Goal: Transaction & Acquisition: Purchase product/service

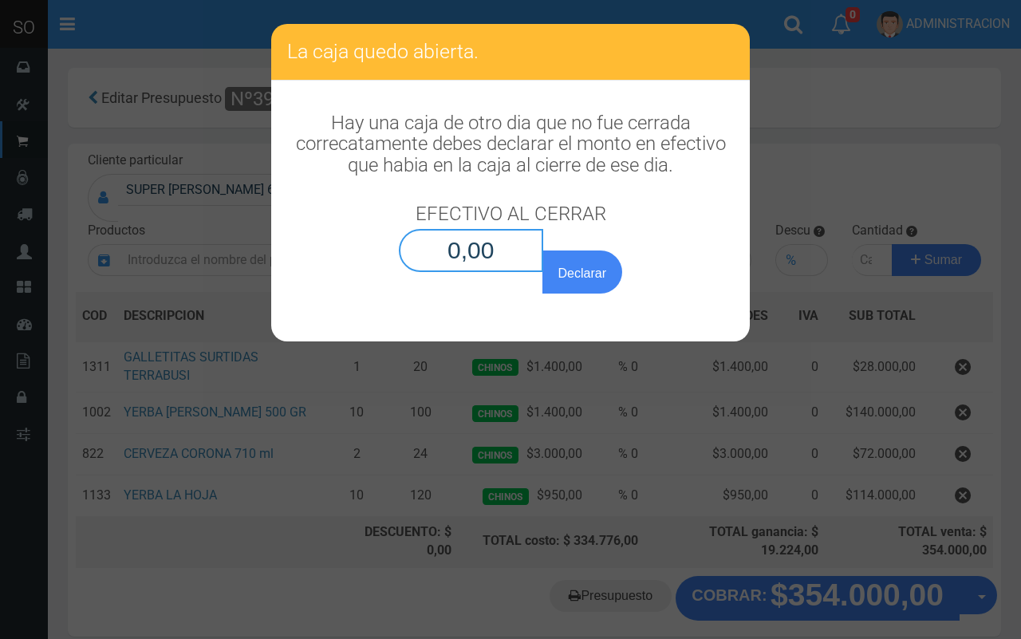
click at [521, 251] on input "0,00" at bounding box center [471, 250] width 144 height 43
type input "0,01"
click at [543, 251] on button "Declarar" at bounding box center [583, 272] width 80 height 43
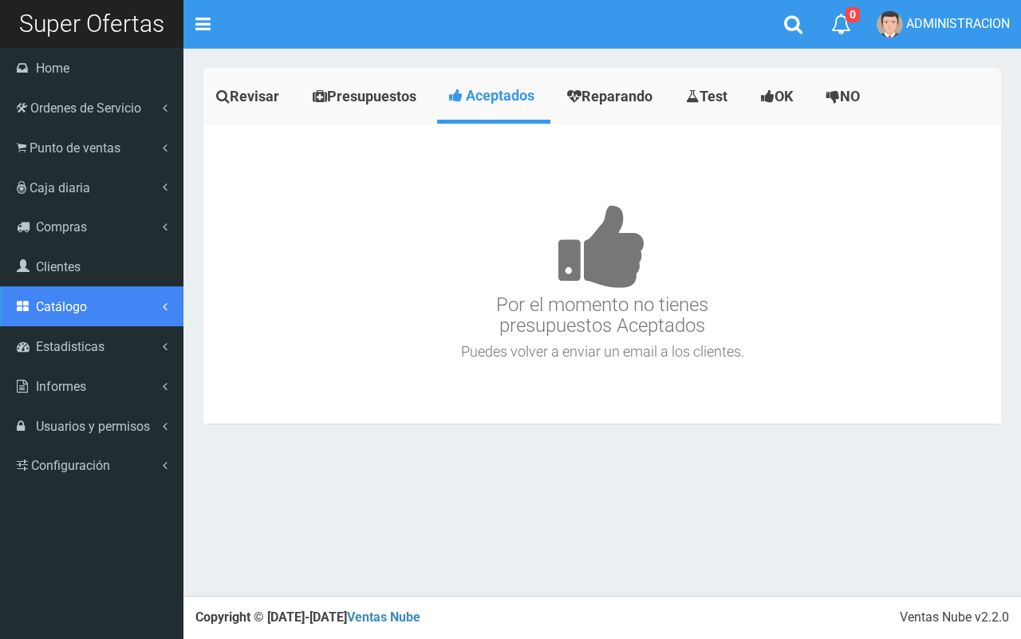
drag, startPoint x: 72, startPoint y: 313, endPoint x: 69, endPoint y: 323, distance: 10.9
click at [70, 312] on span "Catálogo" at bounding box center [61, 306] width 51 height 15
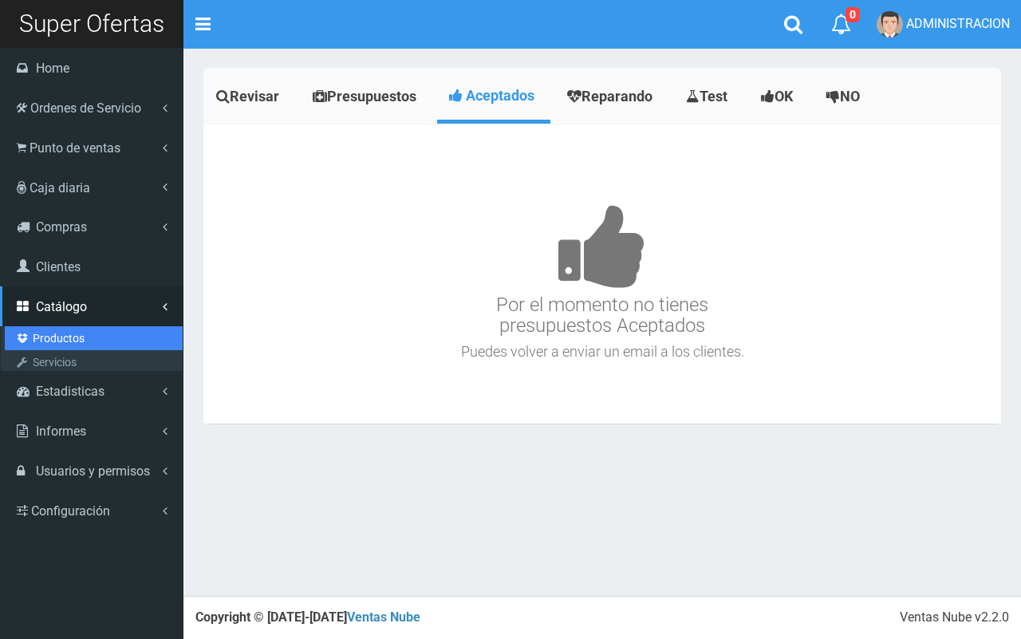
click at [66, 335] on link "Productos" at bounding box center [94, 338] width 178 height 24
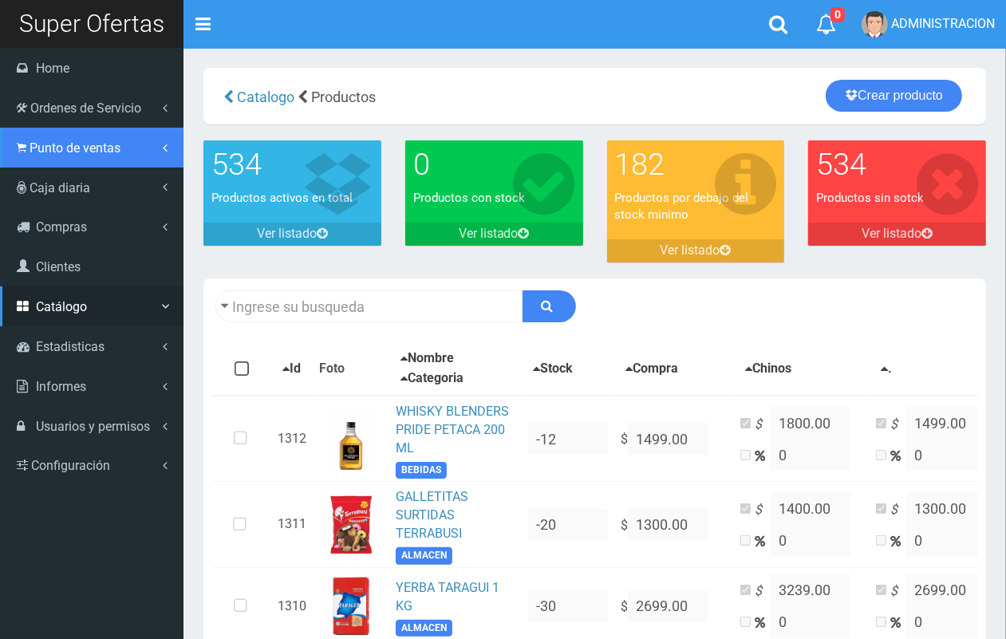
click at [90, 142] on span "Punto de ventas" at bounding box center [75, 147] width 91 height 15
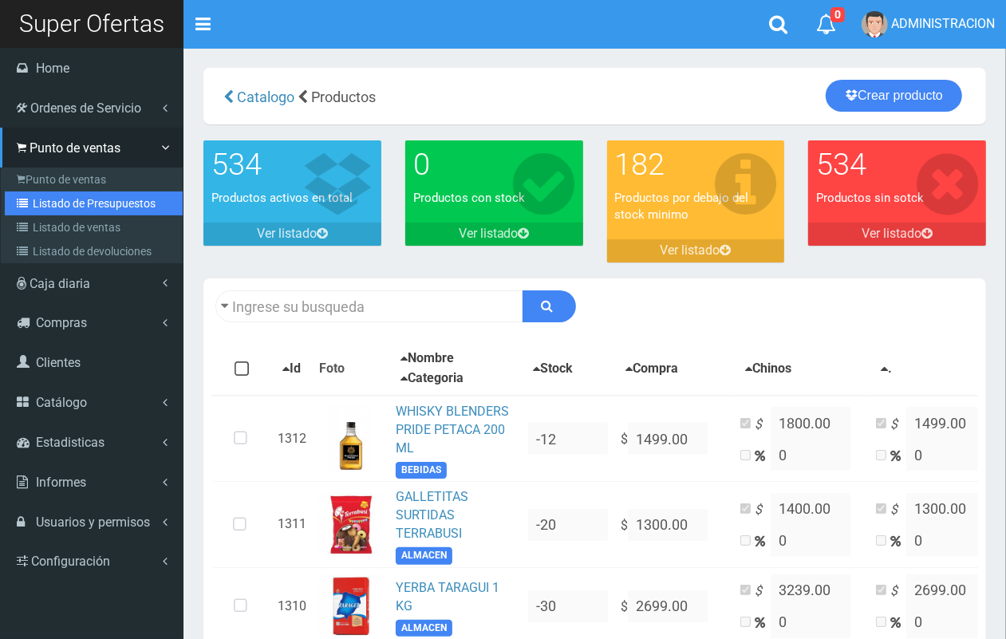
click at [85, 205] on link "Listado de Presupuestos" at bounding box center [94, 203] width 178 height 24
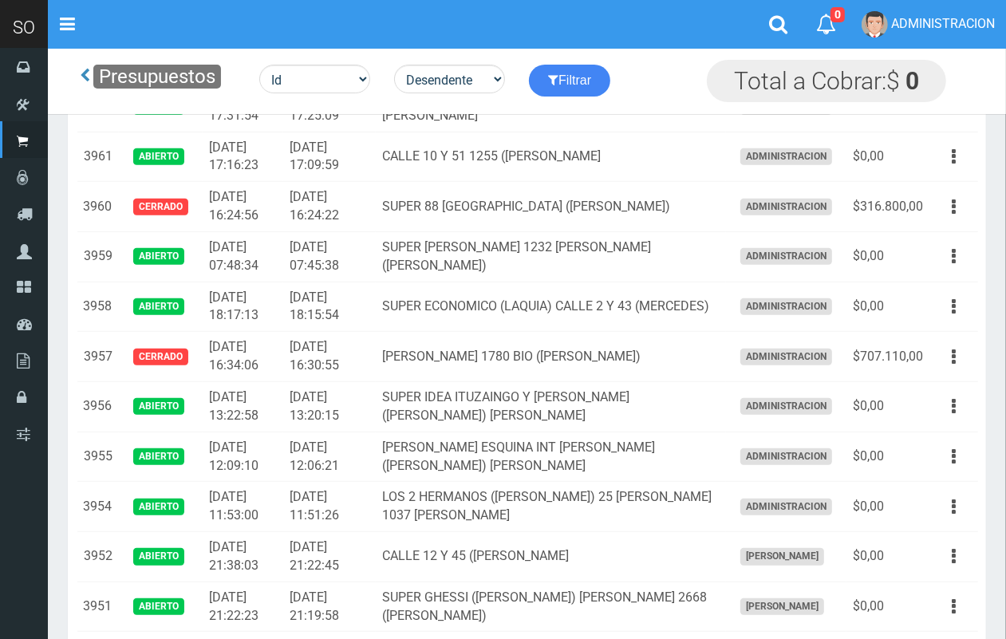
scroll to position [547, 0]
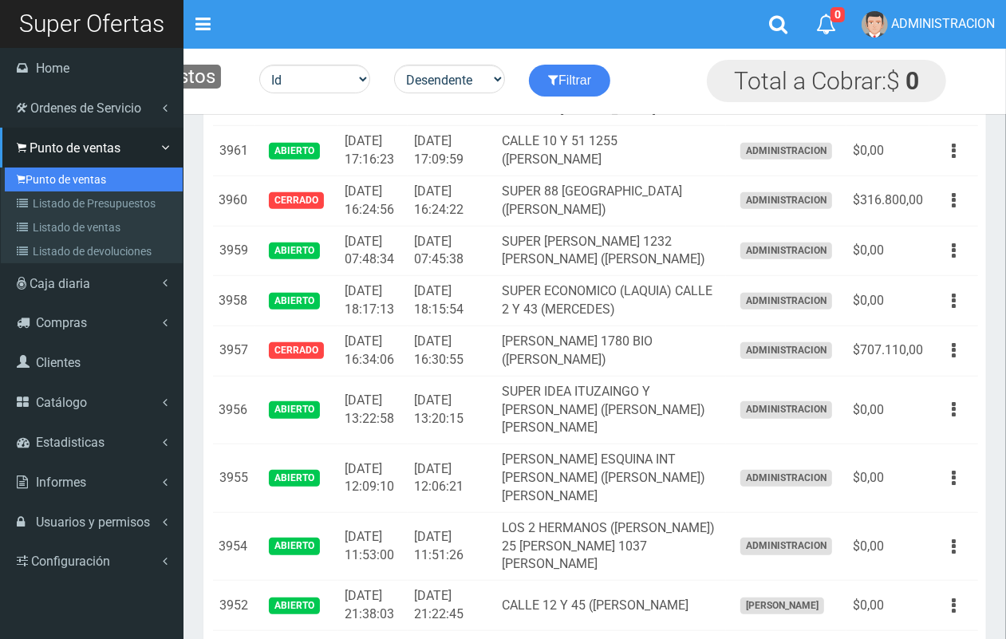
click at [68, 174] on link "Punto de ventas" at bounding box center [94, 180] width 178 height 24
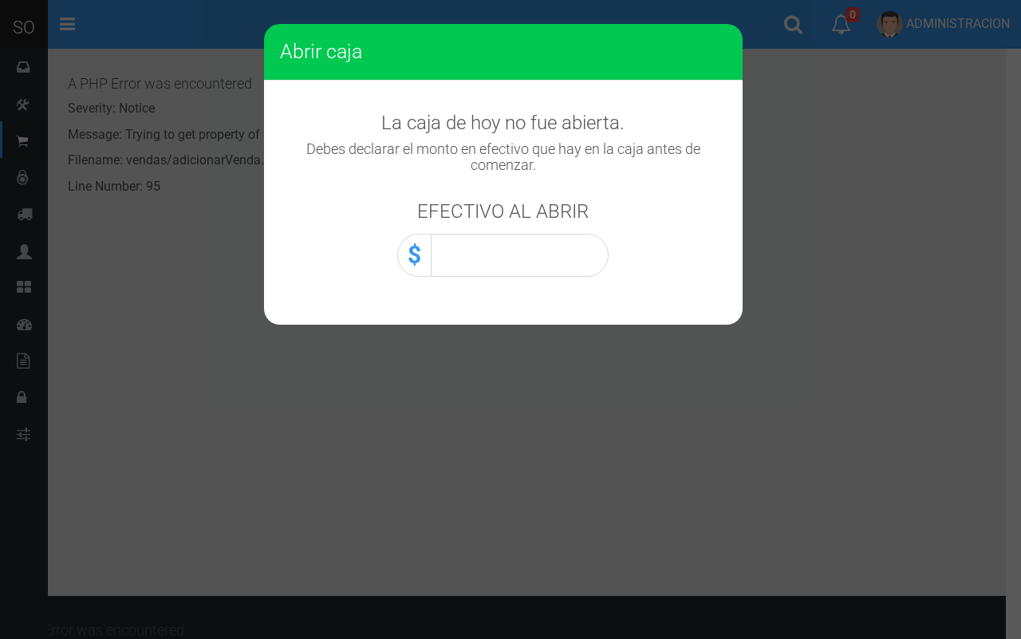
scroll to position [723, 0]
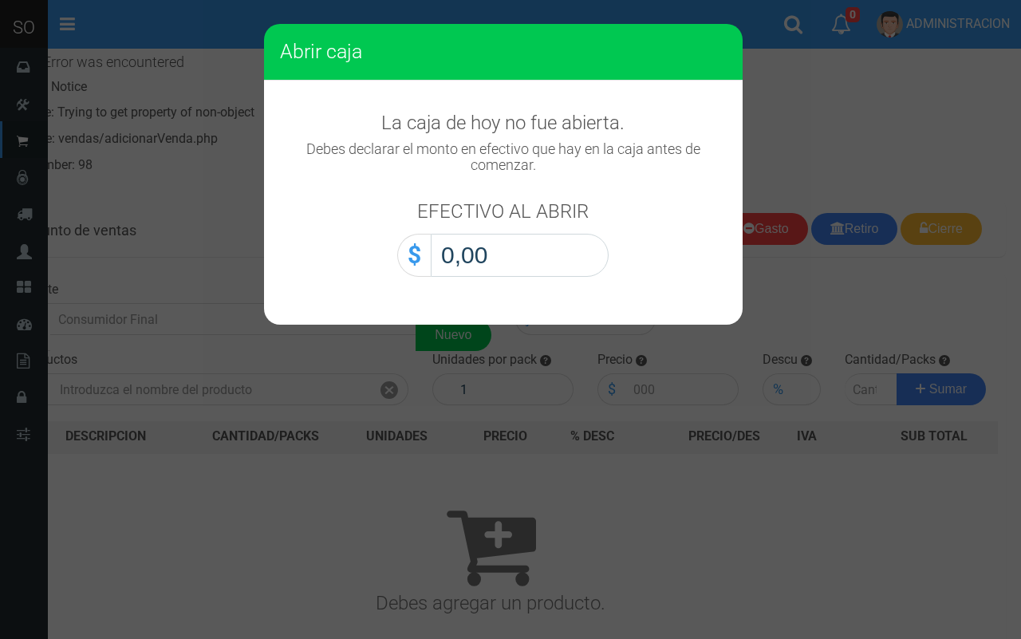
click at [527, 257] on input "0,00" at bounding box center [520, 255] width 178 height 43
type input "0,01"
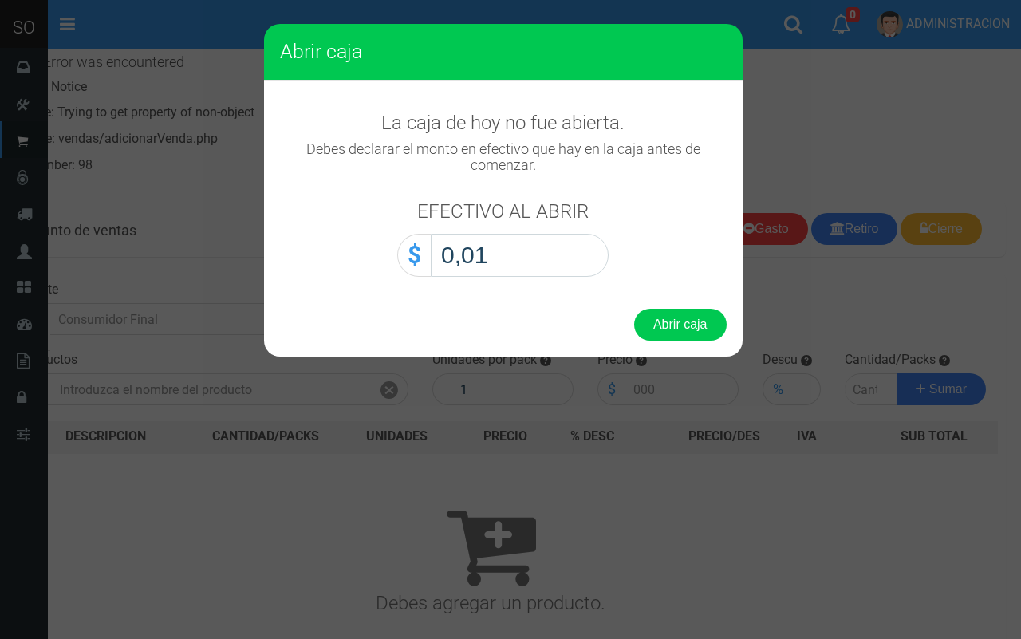
click at [634, 309] on button "Abrir caja" at bounding box center [680, 325] width 93 height 32
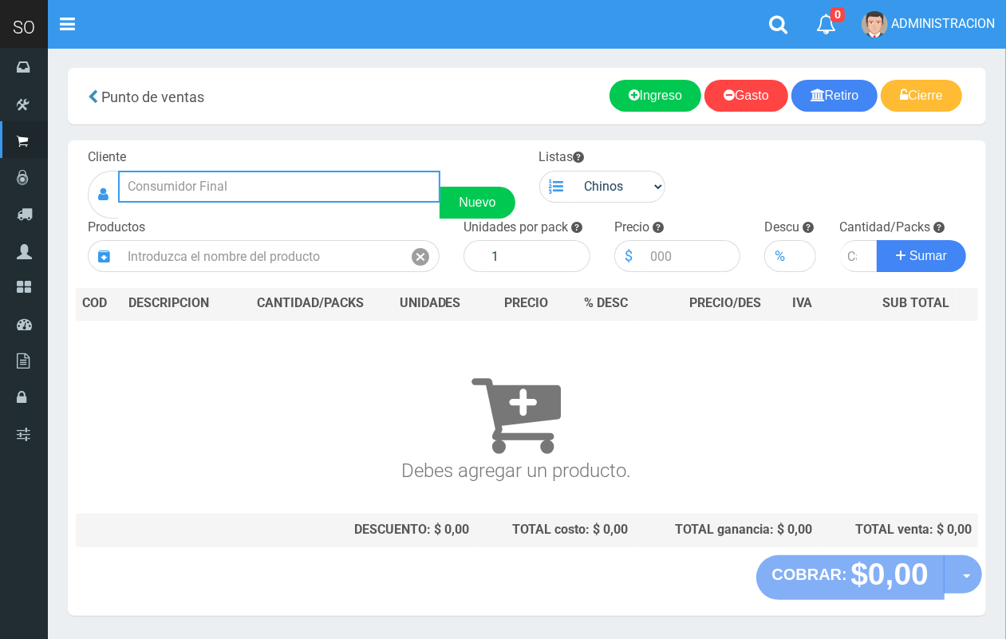
click at [160, 180] on input "text" at bounding box center [279, 187] width 322 height 32
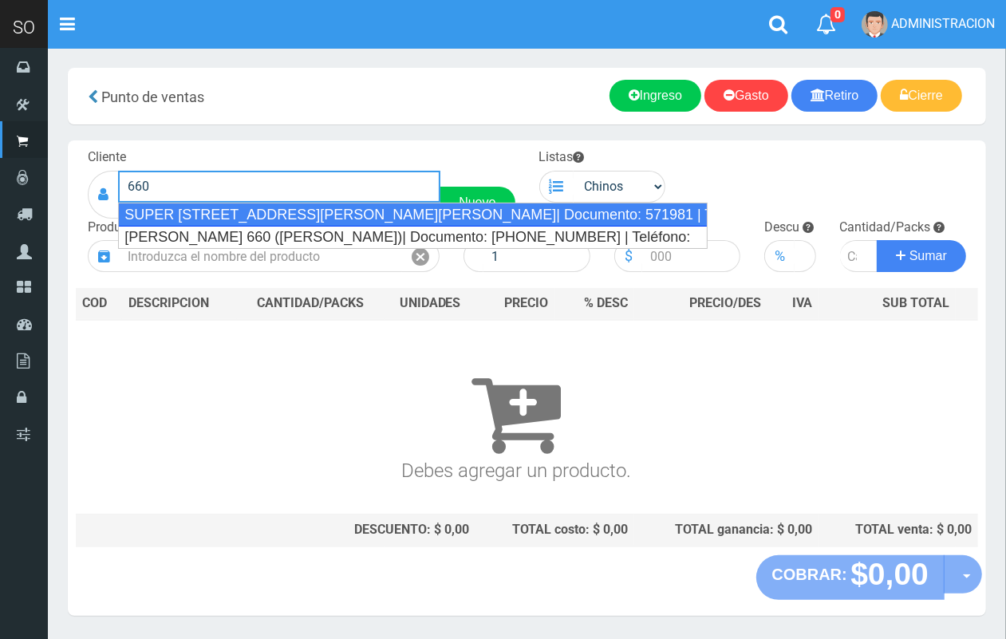
click at [308, 223] on div "SUPER AV 25 DE MAYO 660 (GENERAL RODRIGUEZ)| Documento: 571981 | Teléfono:" at bounding box center [413, 215] width 590 height 24
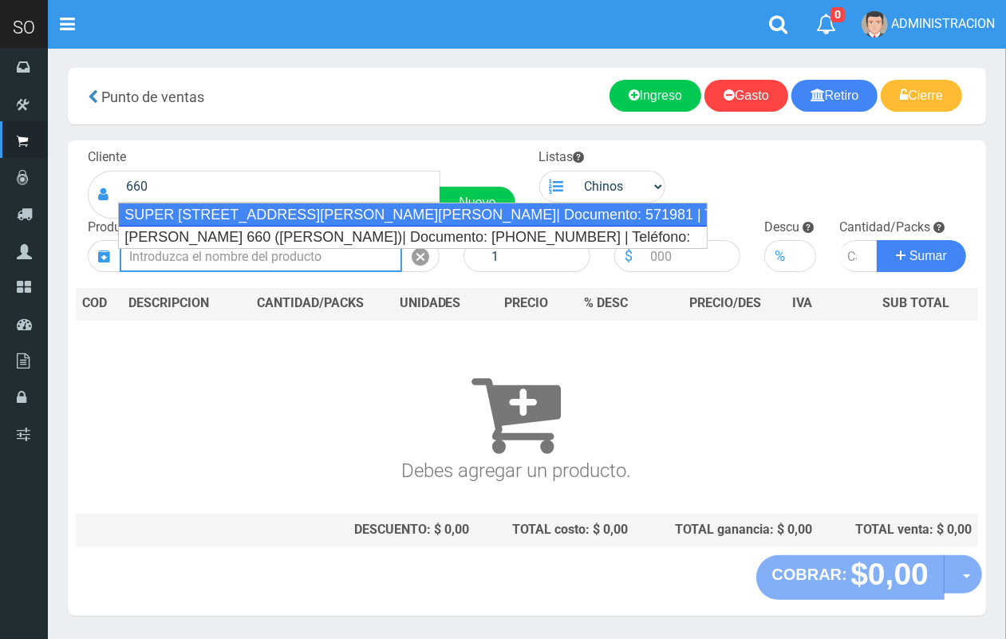
type input "SUPER AV 25 DE MAYO 660 (GENERAL RODRIGUEZ)| Documento: 571981 | Teléfono:"
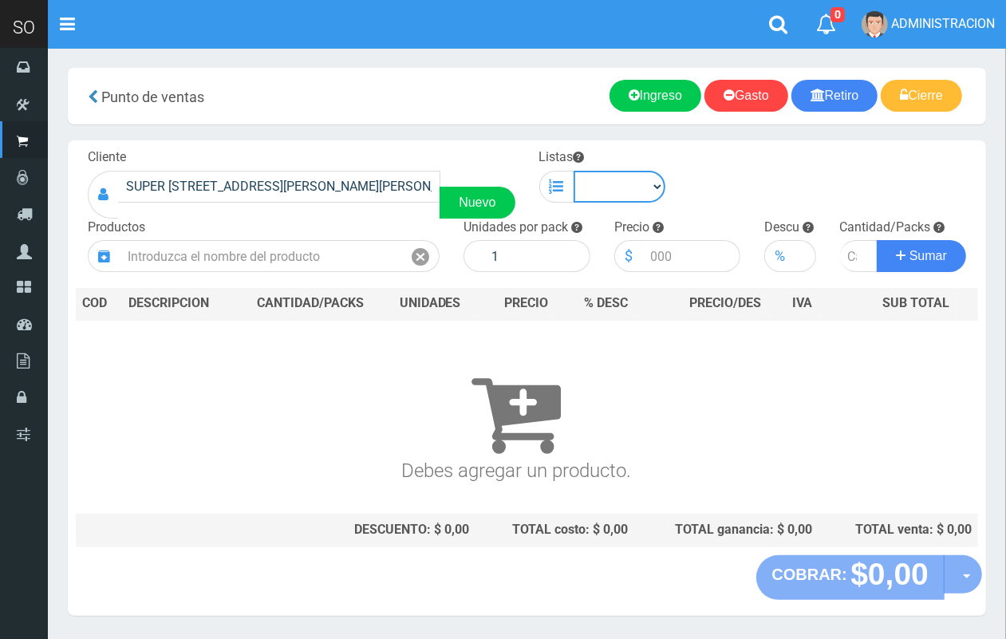
click at [600, 188] on select "Chinos . ." at bounding box center [620, 187] width 93 height 32
select select "1"
click at [574, 171] on select "Chinos . ." at bounding box center [620, 187] width 93 height 32
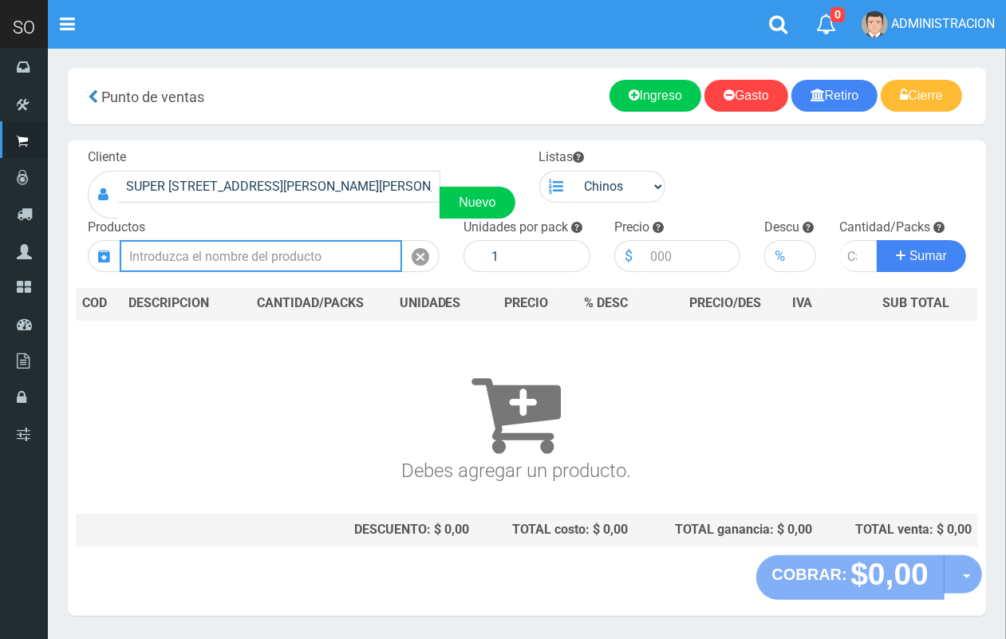
click at [359, 254] on input "text" at bounding box center [261, 256] width 282 height 32
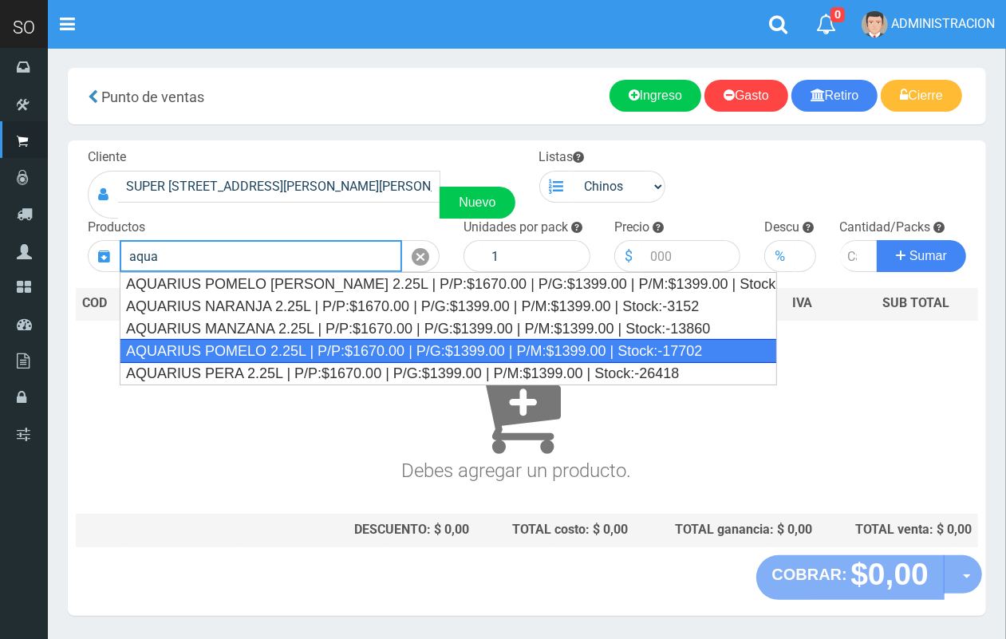
click at [360, 355] on div "AQUARIUS POMELO 2.25L | P/P:$1670.00 | P/G:$1399.00 | P/M:$1399.00 | Stock:-177…" at bounding box center [448, 351] width 657 height 24
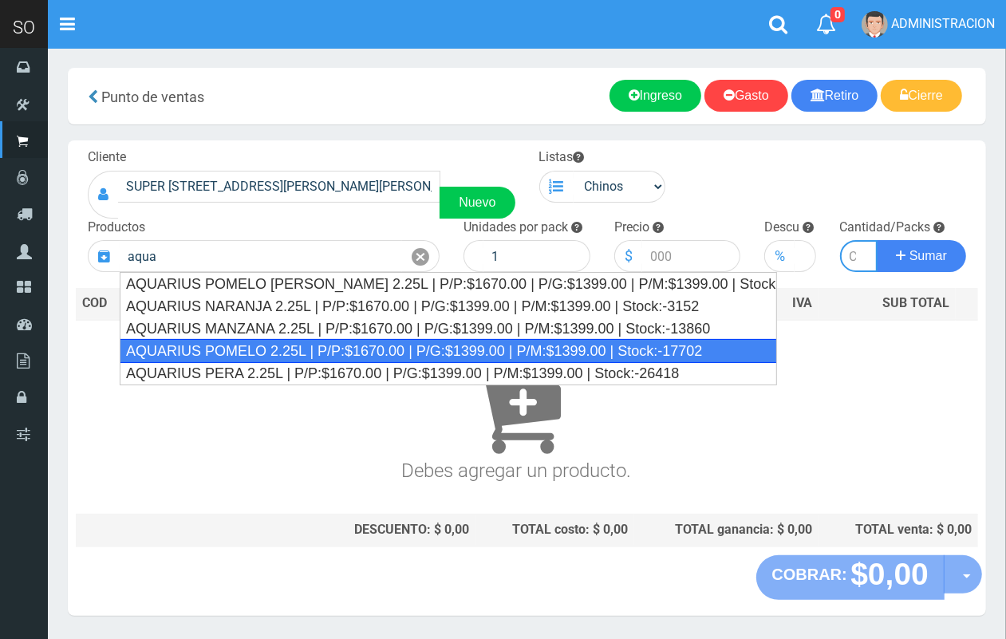
type input "AQUARIUS POMELO 2.25L | P/P:$1670.00 | P/G:$1399.00 | P/M:$1399.00 | Stock:-177…"
type input "6"
type input "1670.00"
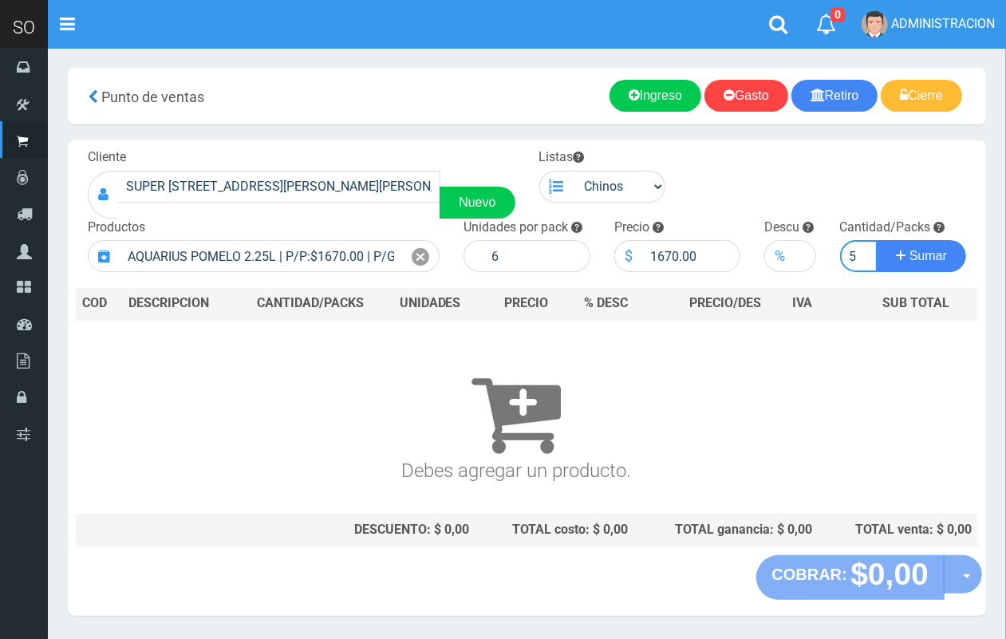
scroll to position [0, 2]
type input "5"
click at [877, 240] on button "Sumar" at bounding box center [921, 256] width 89 height 32
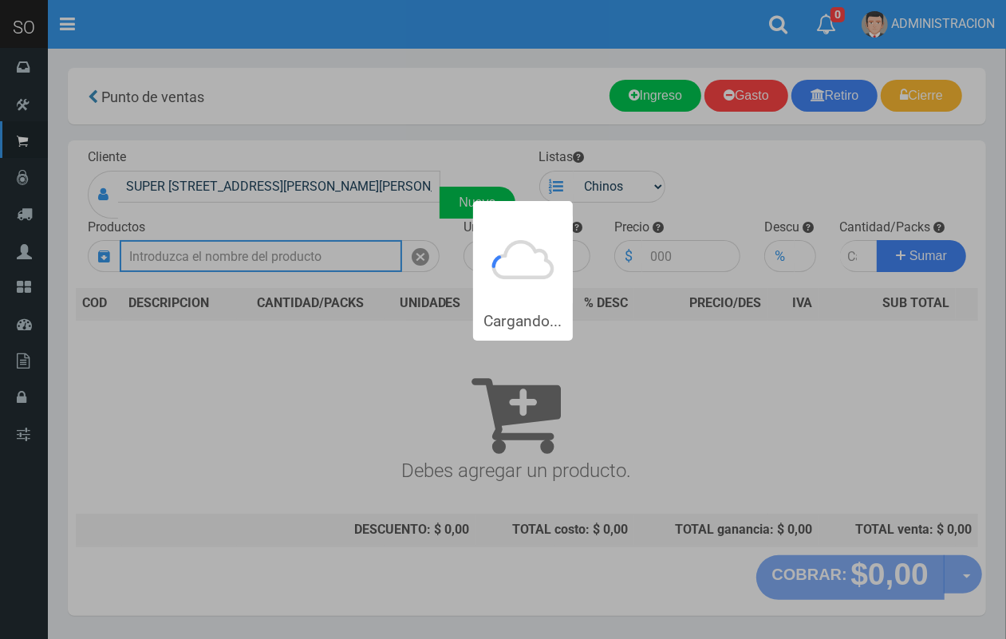
scroll to position [0, 0]
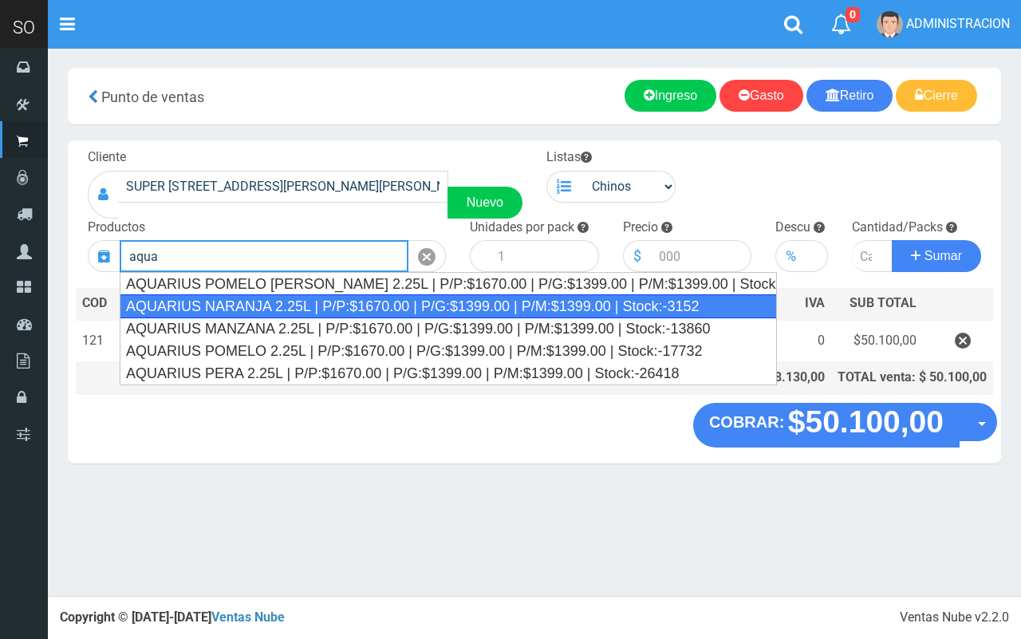
click at [365, 300] on div "AQUARIUS NARANJA 2.25L | P/P:$1670.00 | P/G:$1399.00 | P/M:$1399.00 | Stock:-31…" at bounding box center [448, 306] width 657 height 24
type input "AQUARIUS NARANJA 2.25L | P/P:$1670.00 | P/G:$1399.00 | P/M:$1399.00 | Stock:-31…"
type input "6"
type input "1670.00"
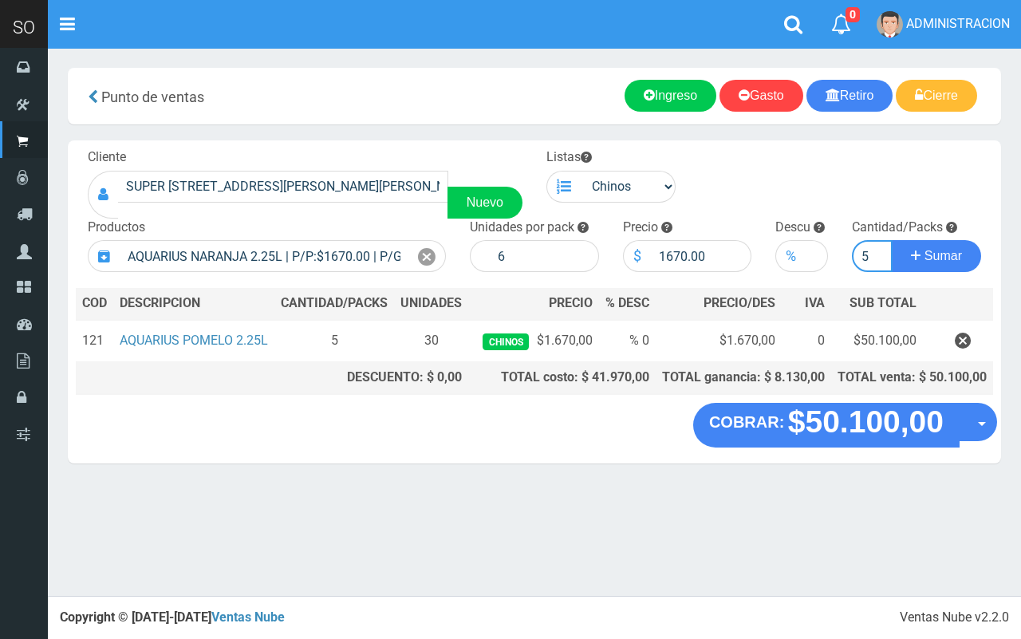
type input "5"
click at [892, 240] on button "Sumar" at bounding box center [936, 256] width 89 height 32
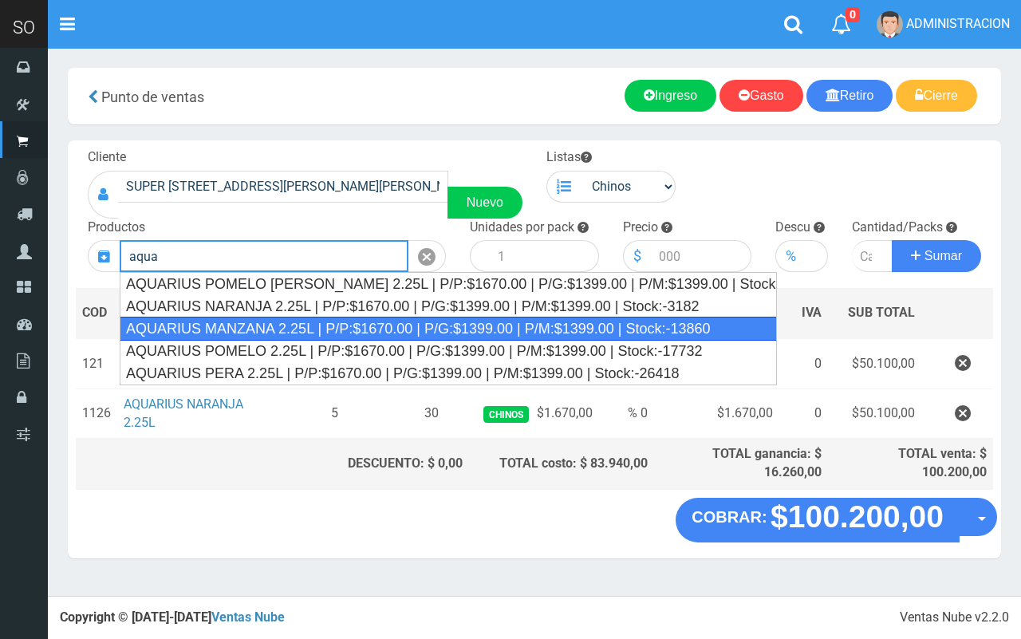
click at [345, 326] on div "AQUARIUS MANZANA 2.25L | P/P:$1670.00 | P/G:$1399.00 | P/M:$1399.00 | Stock:-13…" at bounding box center [448, 329] width 657 height 24
type input "AQUARIUS MANZANA 2.25L | P/P:$1670.00 | P/G:$1399.00 | P/M:$1399.00 | Stock:-13…"
type input "6"
type input "1670.00"
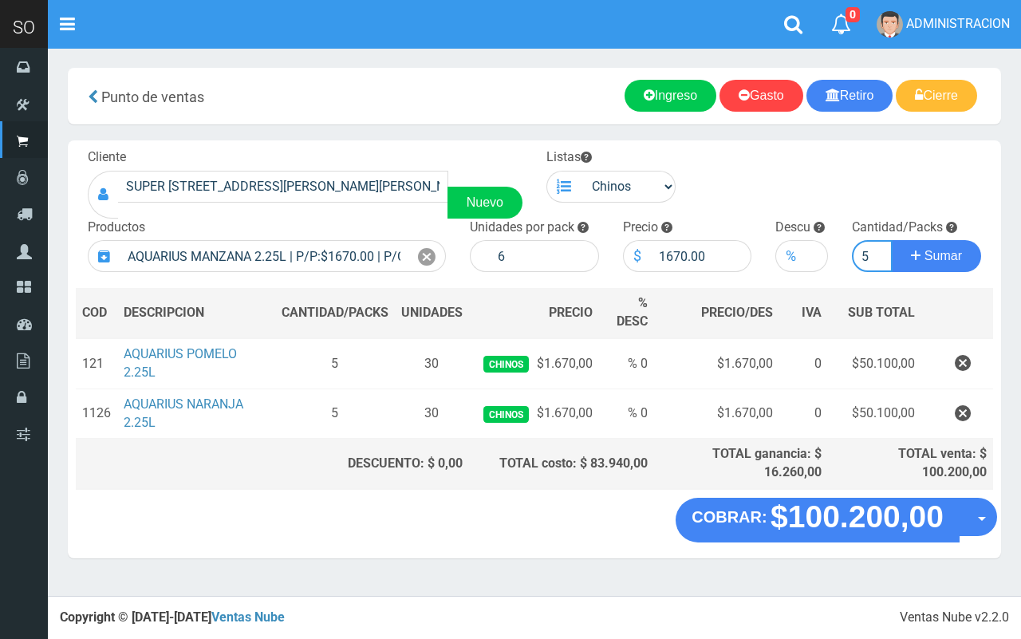
type input "5"
click at [892, 240] on button "Sumar" at bounding box center [936, 256] width 89 height 32
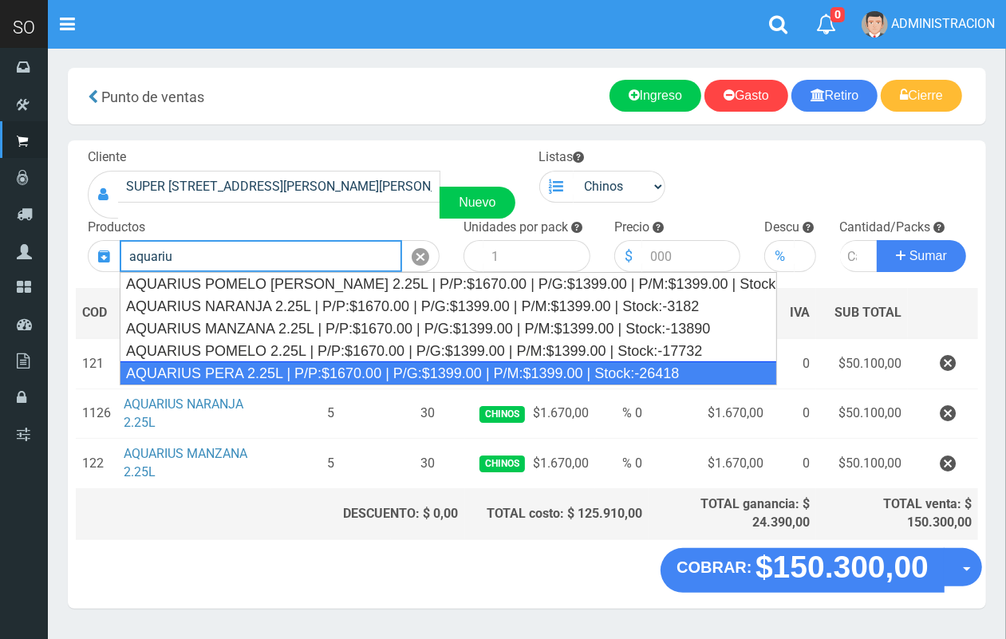
click at [369, 375] on div "AQUARIUS PERA 2.25L | P/P:$1670.00 | P/G:$1399.00 | P/M:$1399.00 | Stock:-26418" at bounding box center [448, 373] width 657 height 24
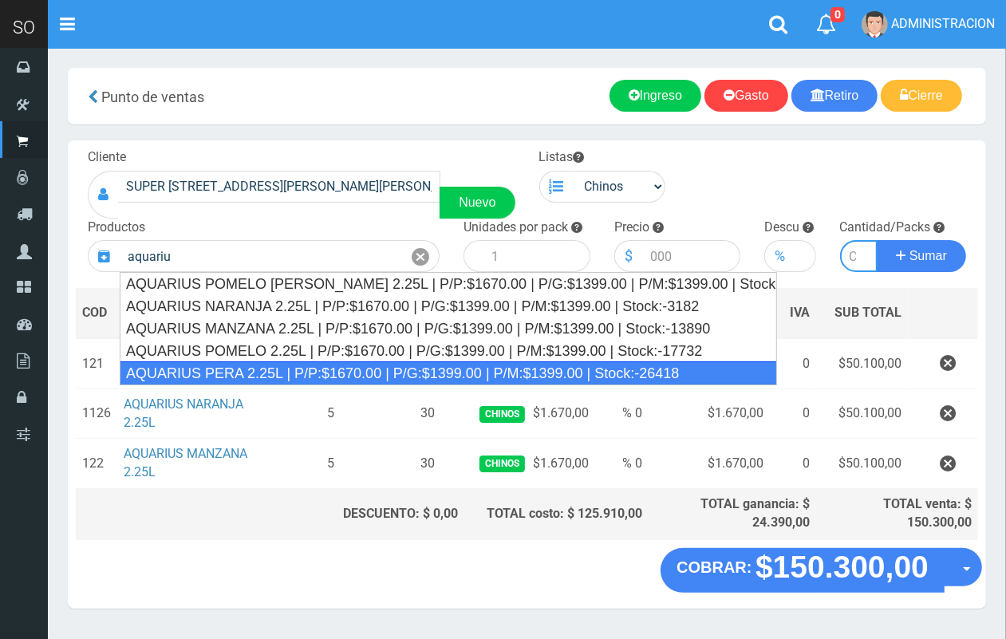
type input "AQUARIUS PERA 2.25L | P/P:$1670.00 | P/G:$1399.00 | P/M:$1399.00 | Stock:-26418"
type input "6"
type input "1670.00"
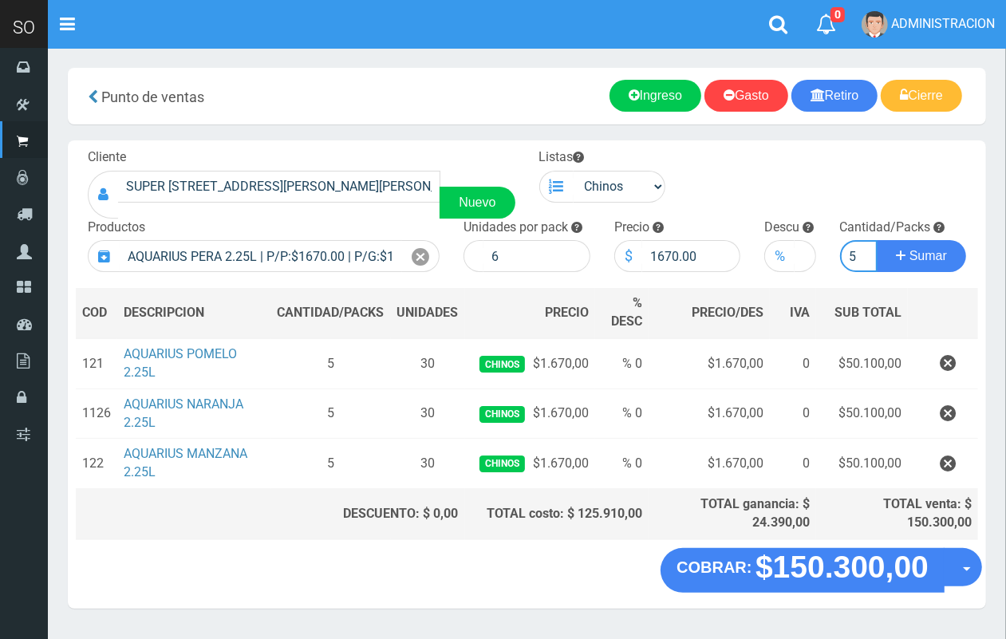
scroll to position [0, 2]
type input "5"
click at [877, 240] on button "Sumar" at bounding box center [921, 256] width 89 height 32
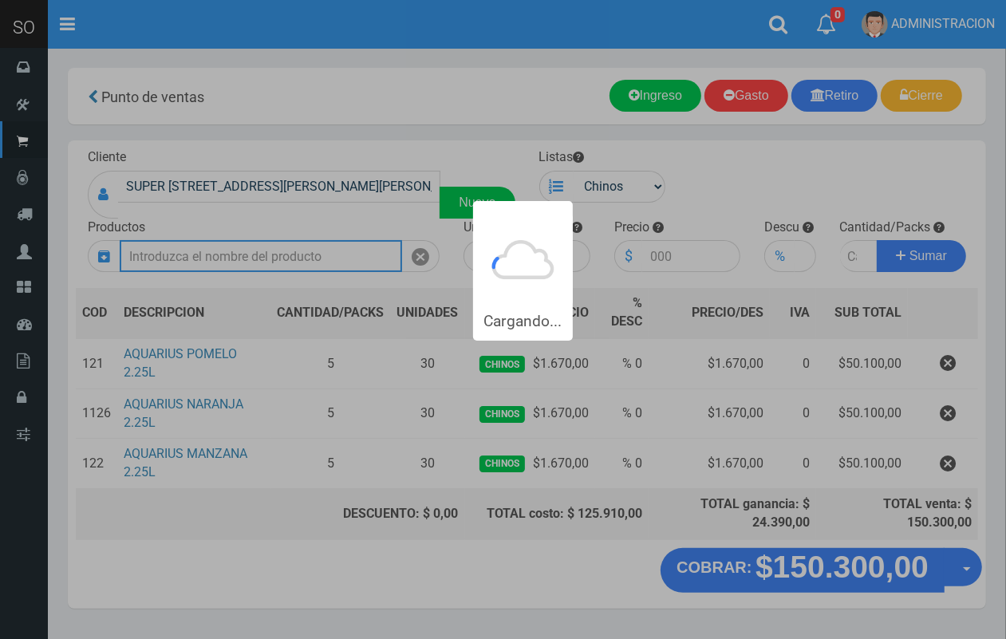
scroll to position [0, 0]
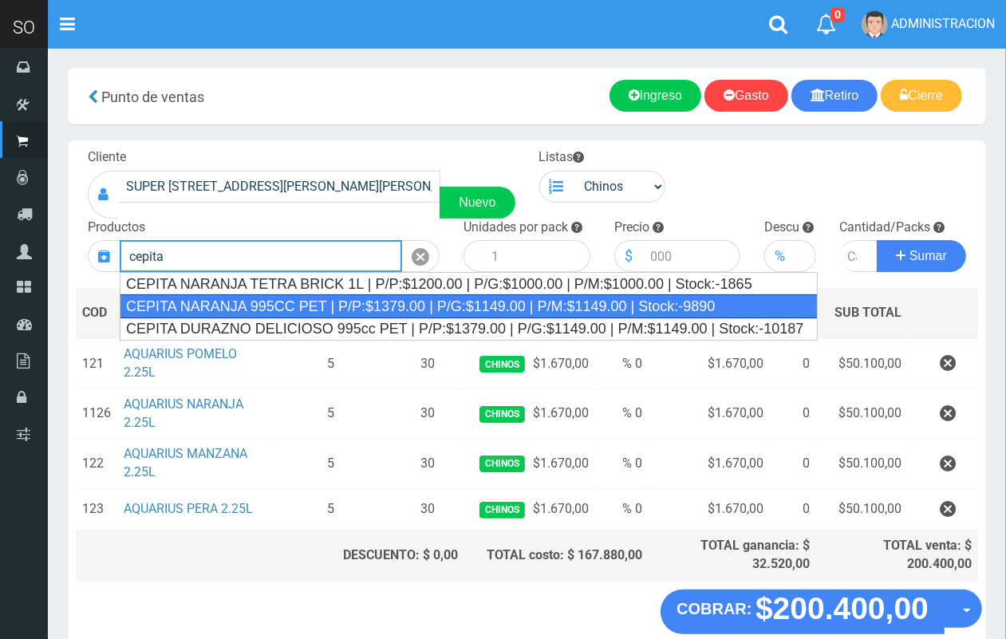
click at [376, 305] on div "CEPITA NARANJA 995CC PET | P/P:$1379.00 | P/G:$1149.00 | P/M:$1149.00 | Stock:-…" at bounding box center [469, 306] width 698 height 24
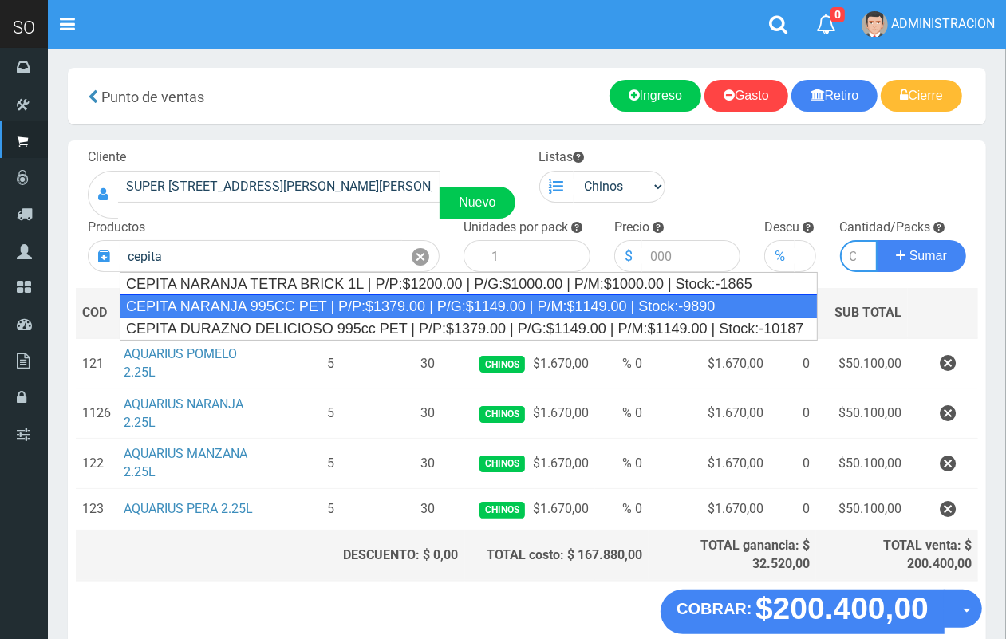
type input "CEPITA NARANJA 995CC PET | P/P:$1379.00 | P/G:$1149.00 | P/M:$1149.00 | Stock:-…"
type input "6"
type input "1379.00"
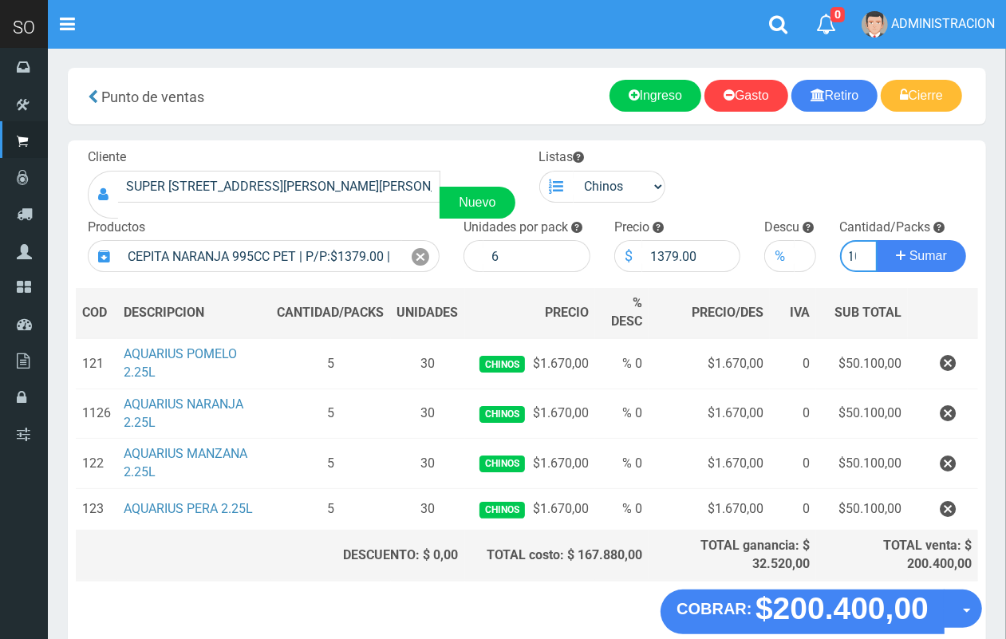
scroll to position [0, 9]
type input "10"
click at [877, 240] on button "Sumar" at bounding box center [921, 256] width 89 height 32
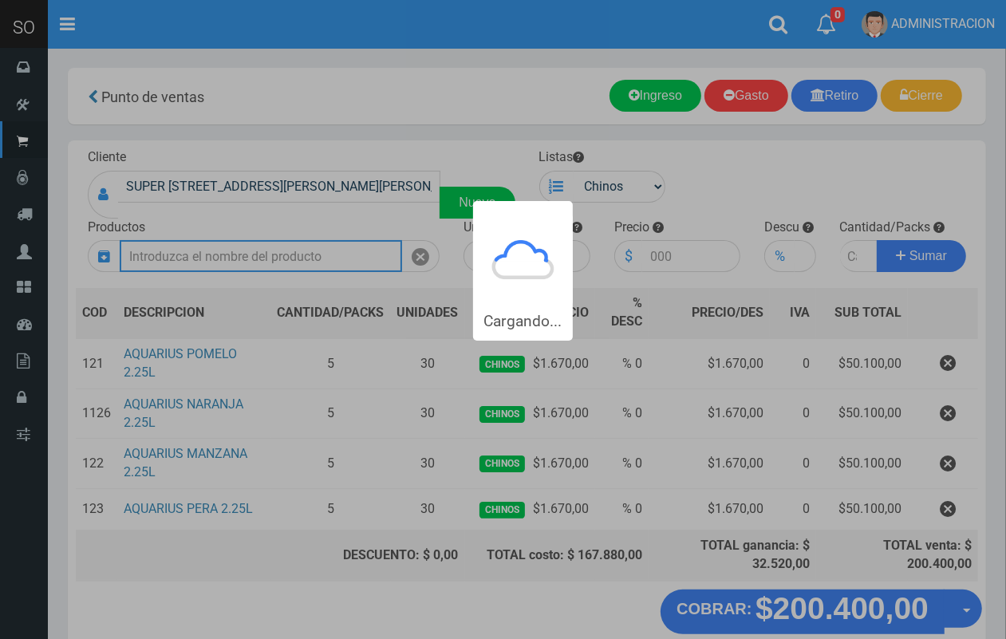
scroll to position [0, 0]
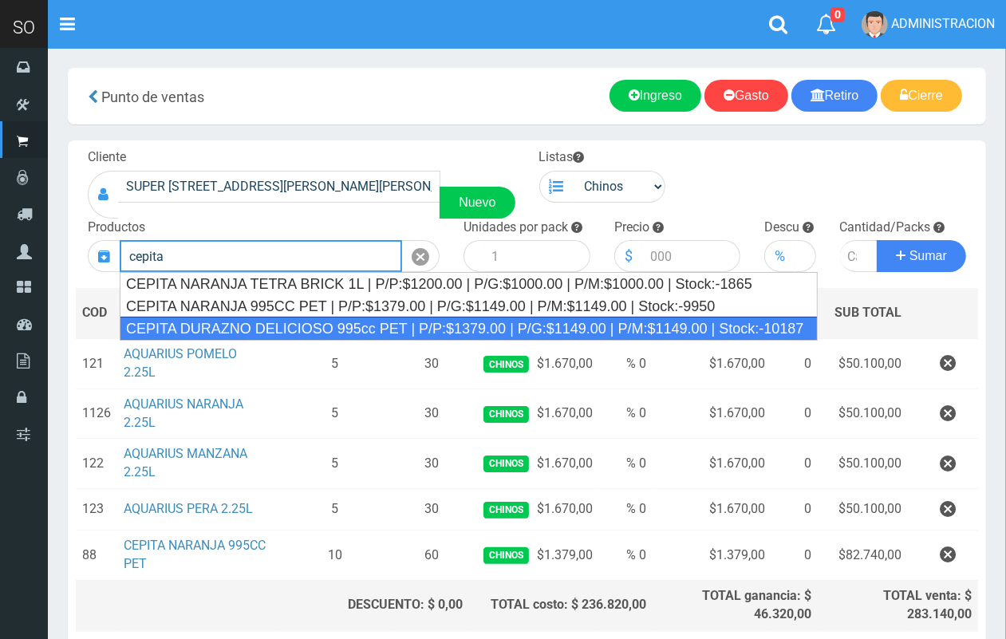
click at [375, 324] on div "CEPITA DURAZNO DELICIOSO 995cc PET | P/P:$1379.00 | P/G:$1149.00 | P/M:$1149.00…" at bounding box center [469, 329] width 698 height 24
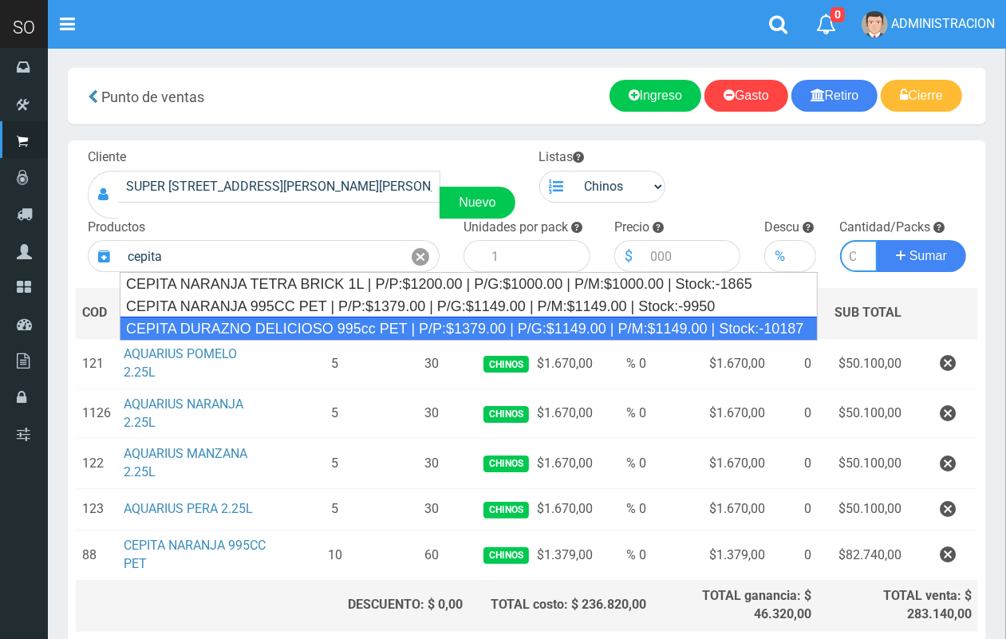
type input "CEPITA DURAZNO DELICIOSO 995cc PET | P/P:$1379.00 | P/G:$1149.00 | P/M:$1149.00…"
type input "6"
type input "1379.00"
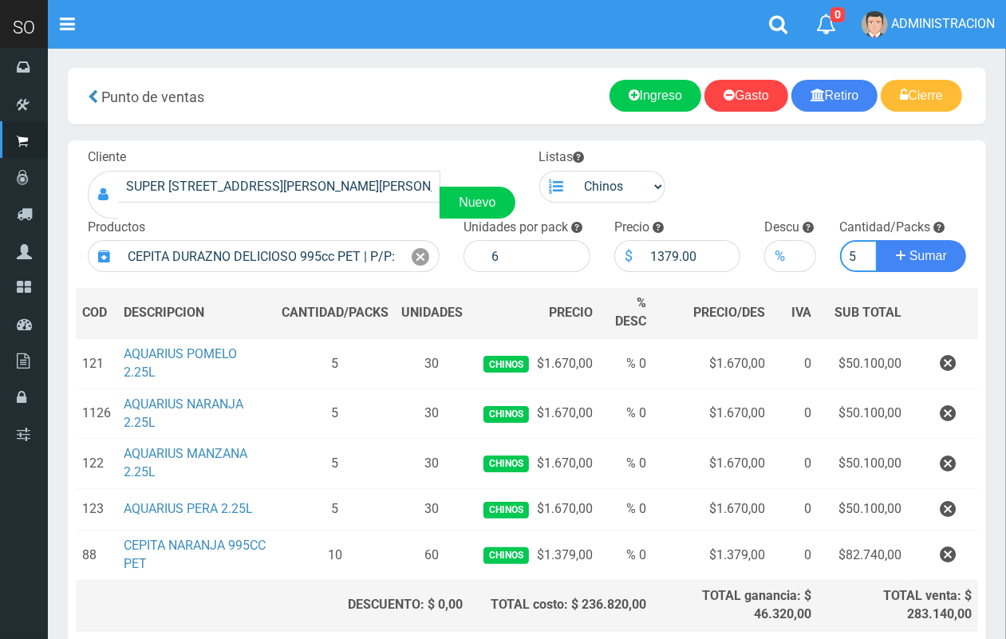
scroll to position [0, 2]
type input "5"
click at [877, 240] on button "Sumar" at bounding box center [921, 256] width 89 height 32
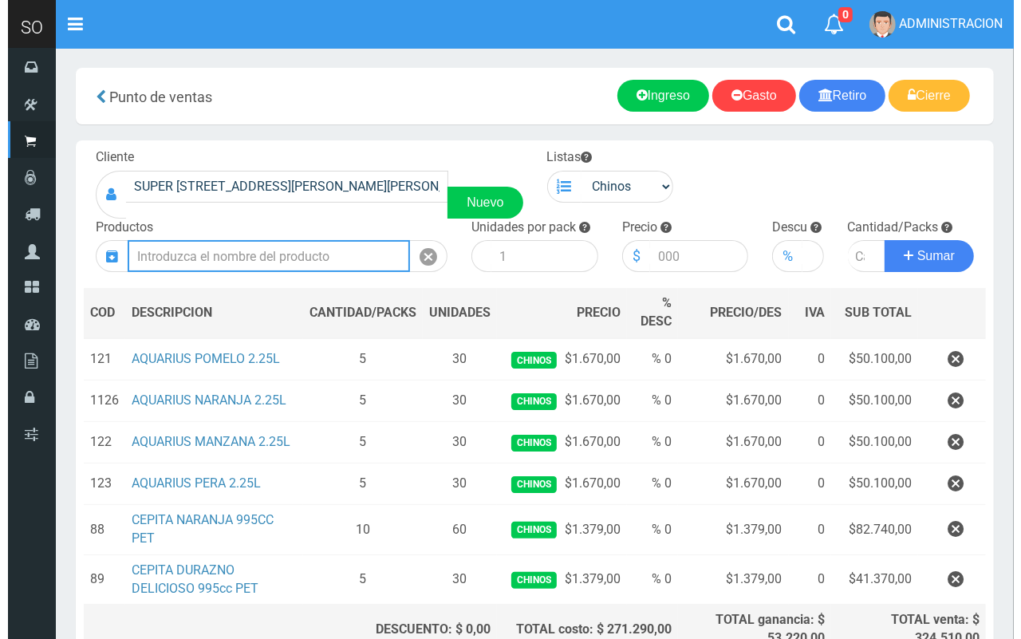
scroll to position [158, 0]
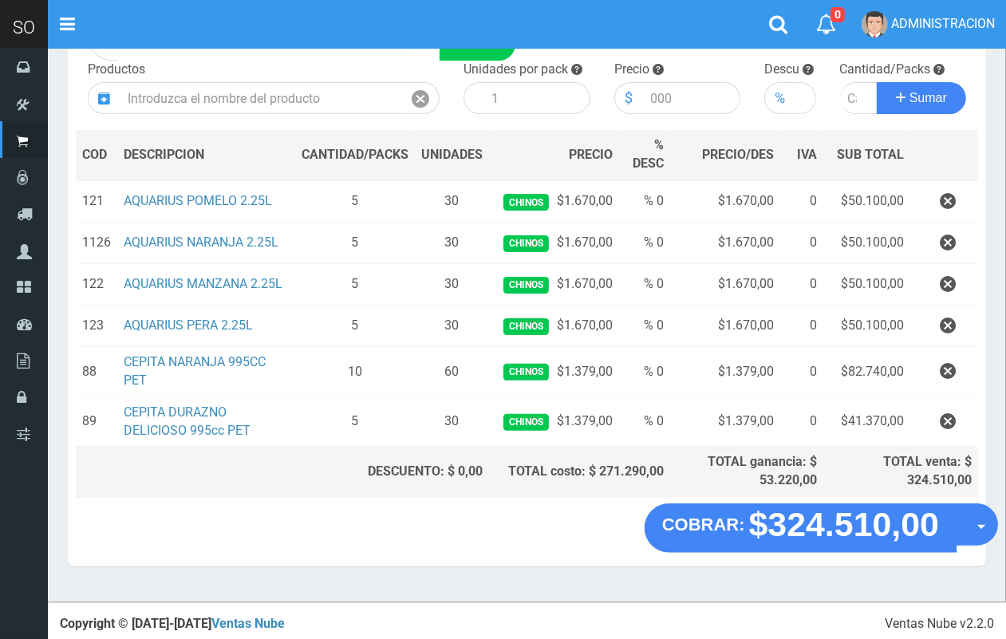
drag, startPoint x: 970, startPoint y: 531, endPoint x: 969, endPoint y: 549, distance: 18.4
click at [971, 532] on button "Opciones" at bounding box center [977, 524] width 42 height 42
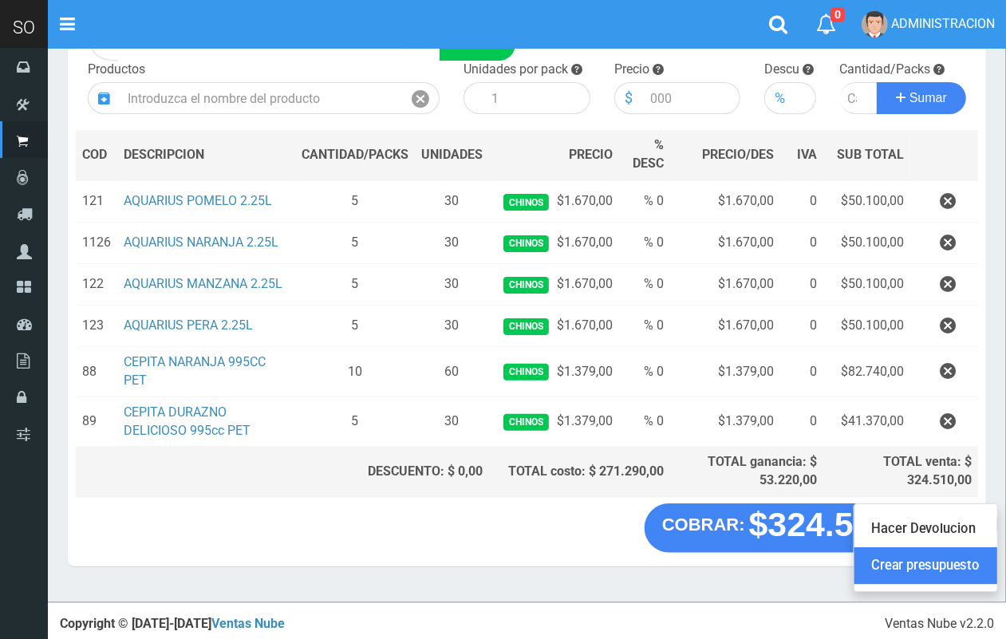
click at [961, 564] on link "Crear presupuesto" at bounding box center [925, 566] width 143 height 37
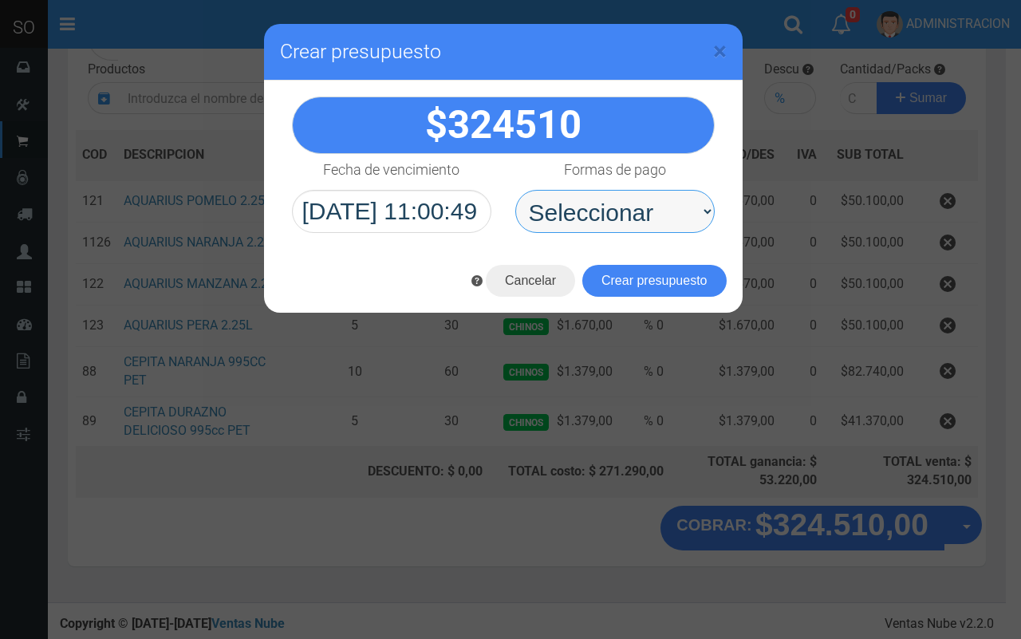
click at [656, 228] on select "Seleccionar Efectivo Tarjeta de Crédito Depósito Débito" at bounding box center [614, 211] width 199 height 43
select select "Efectivo"
click at [515, 190] on select "Seleccionar Efectivo Tarjeta de Crédito Depósito Débito" at bounding box center [614, 211] width 199 height 43
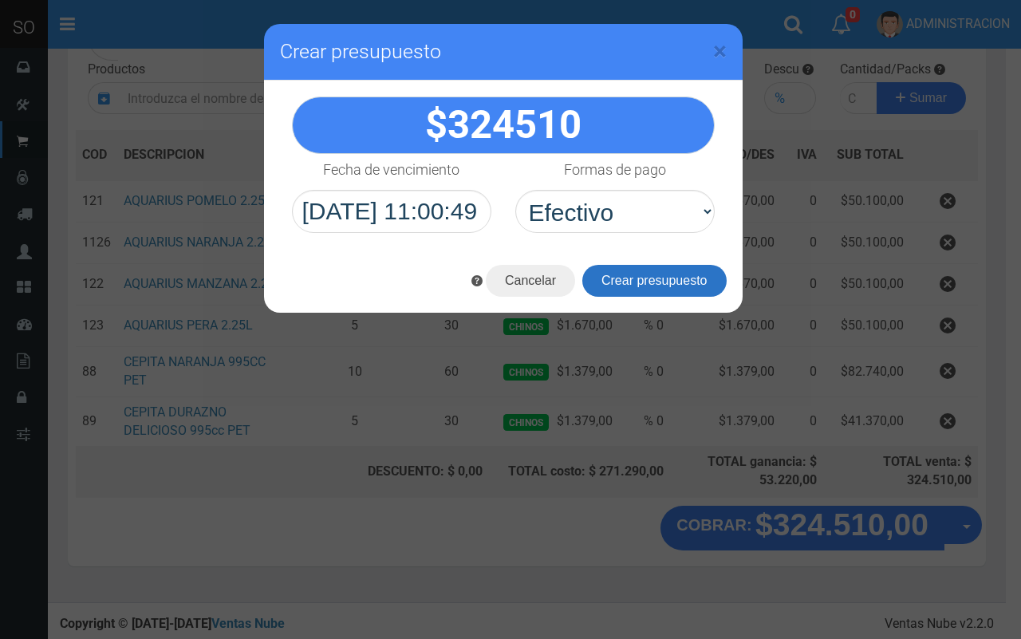
click at [662, 282] on button "Crear presupuesto" at bounding box center [654, 281] width 144 height 32
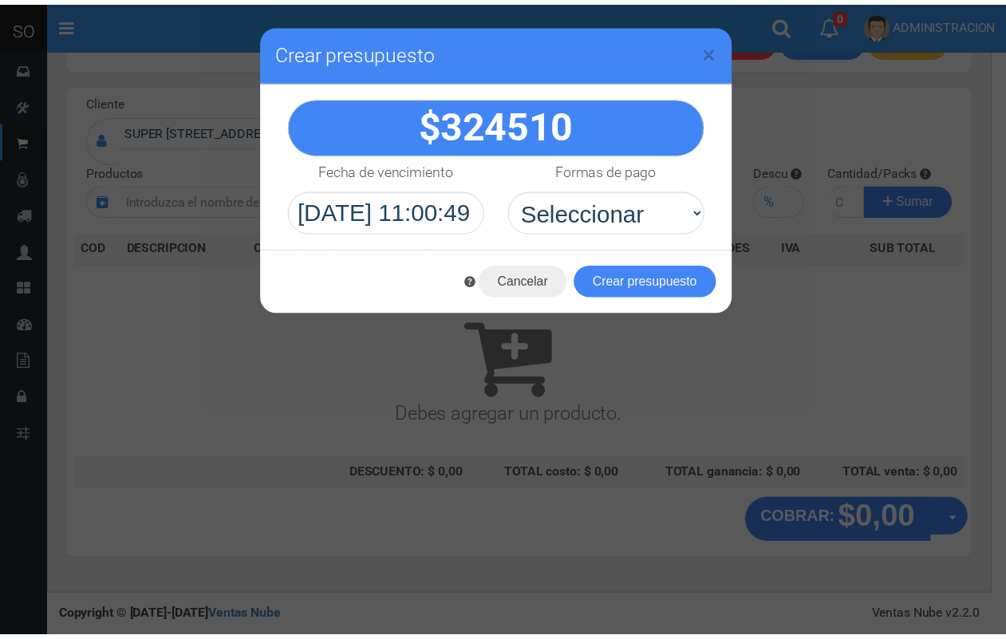
scroll to position [48, 0]
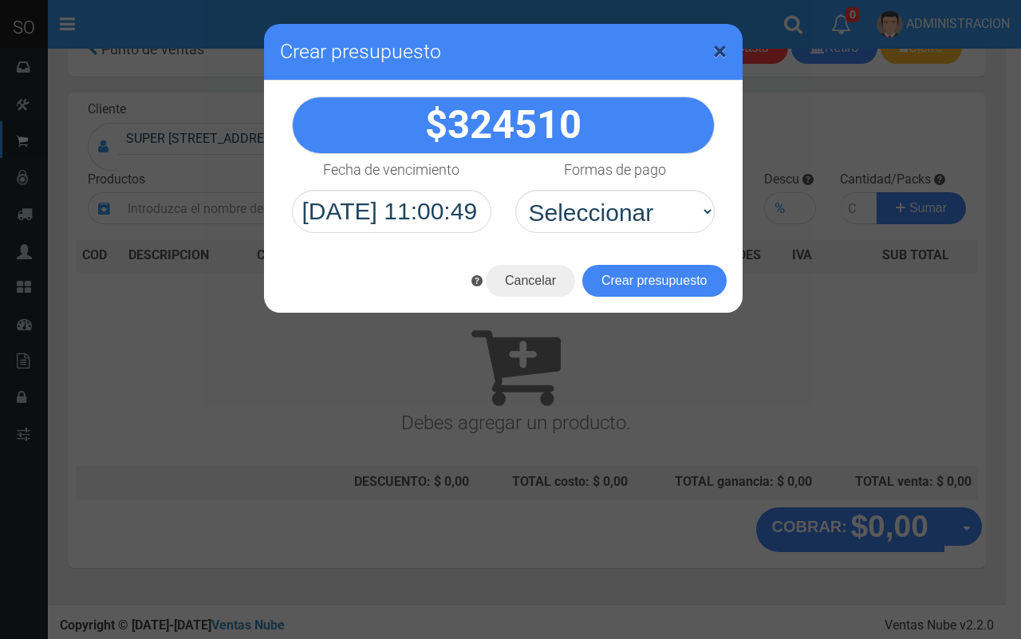
click at [722, 53] on span "×" at bounding box center [720, 51] width 14 height 30
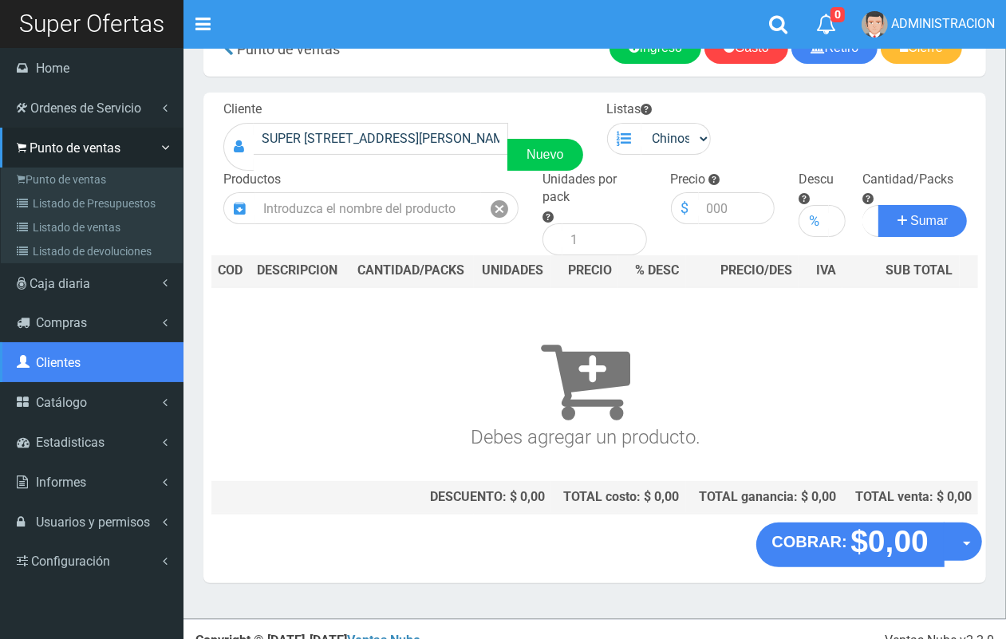
click at [73, 373] on link "Clientes" at bounding box center [92, 362] width 184 height 40
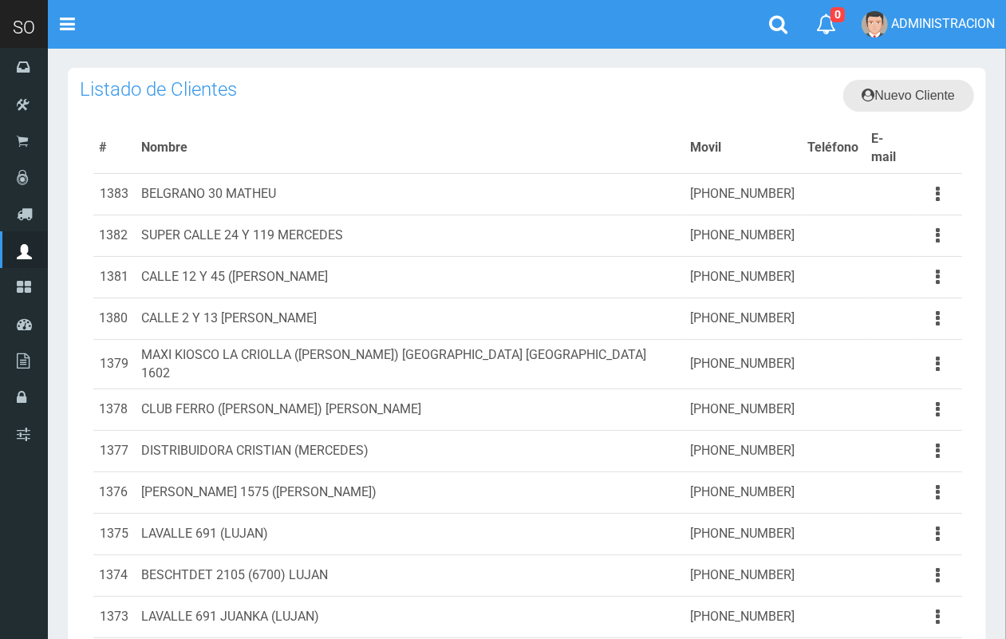
click at [886, 80] on link "Nuevo Cliente" at bounding box center [909, 96] width 132 height 32
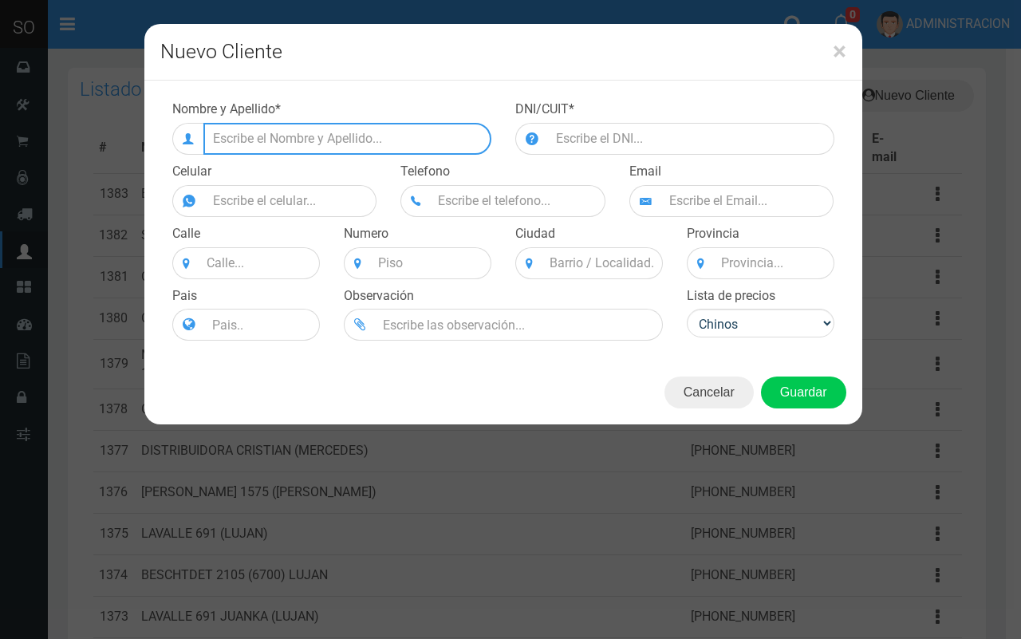
click at [321, 138] on input "text" at bounding box center [347, 139] width 288 height 32
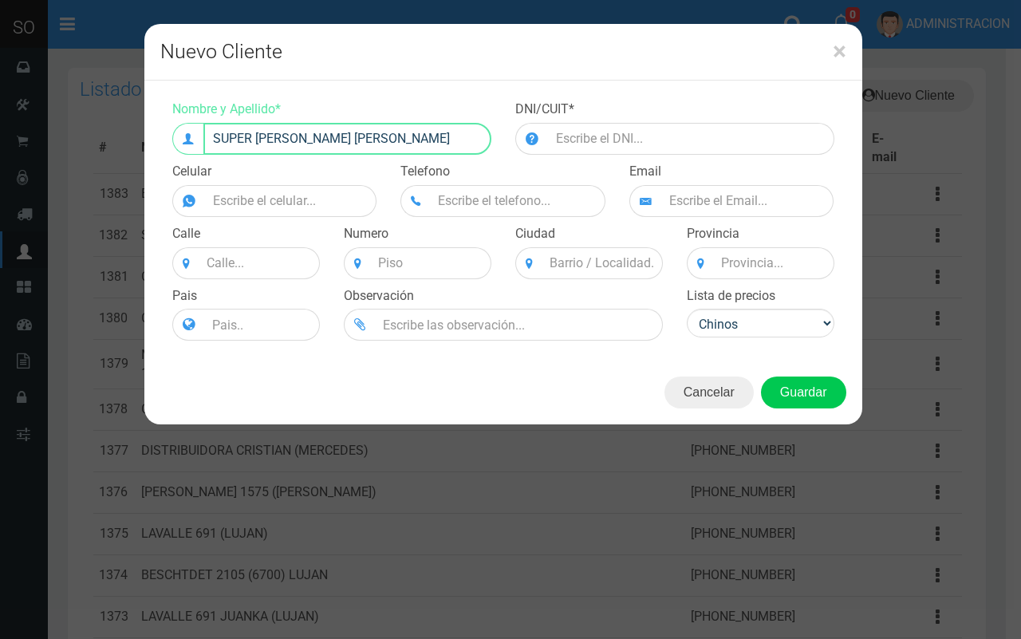
type input "SUPER [PERSON_NAME] [PERSON_NAME]"
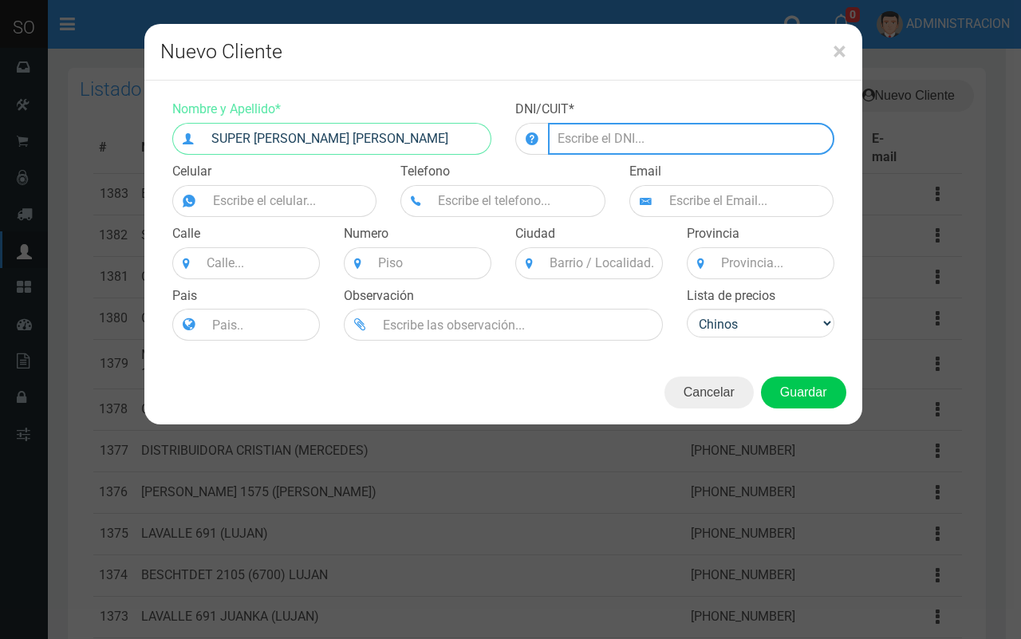
click at [609, 133] on input "number" at bounding box center [691, 139] width 286 height 32
type input "02154184"
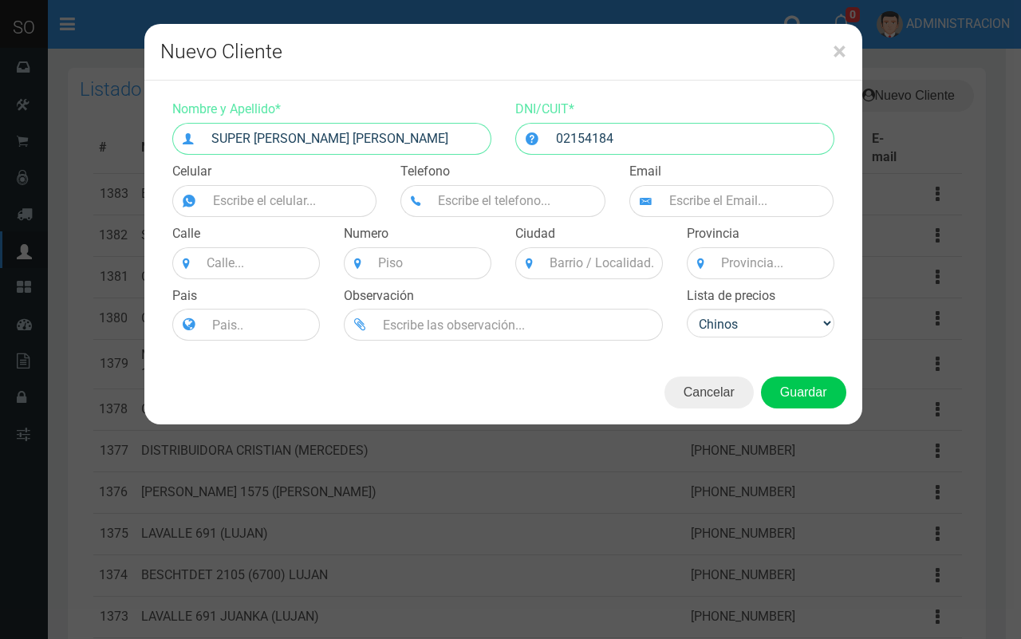
click at [320, 181] on div "Celular" at bounding box center [274, 190] width 229 height 54
click at [324, 196] on input "Nombre y Apellido *" at bounding box center [291, 201] width 172 height 32
paste input "[PHONE_NUMBER]"
type input "[PHONE_NUMBER]"
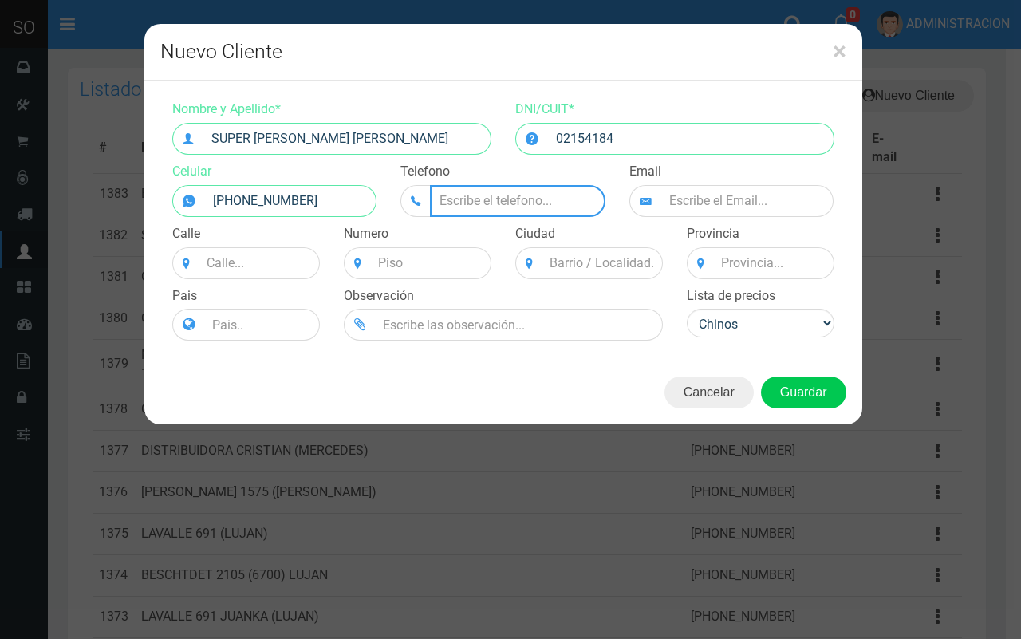
click at [521, 195] on input "text" at bounding box center [518, 201] width 176 height 32
click at [260, 265] on input at bounding box center [259, 263] width 121 height 32
type input "v"
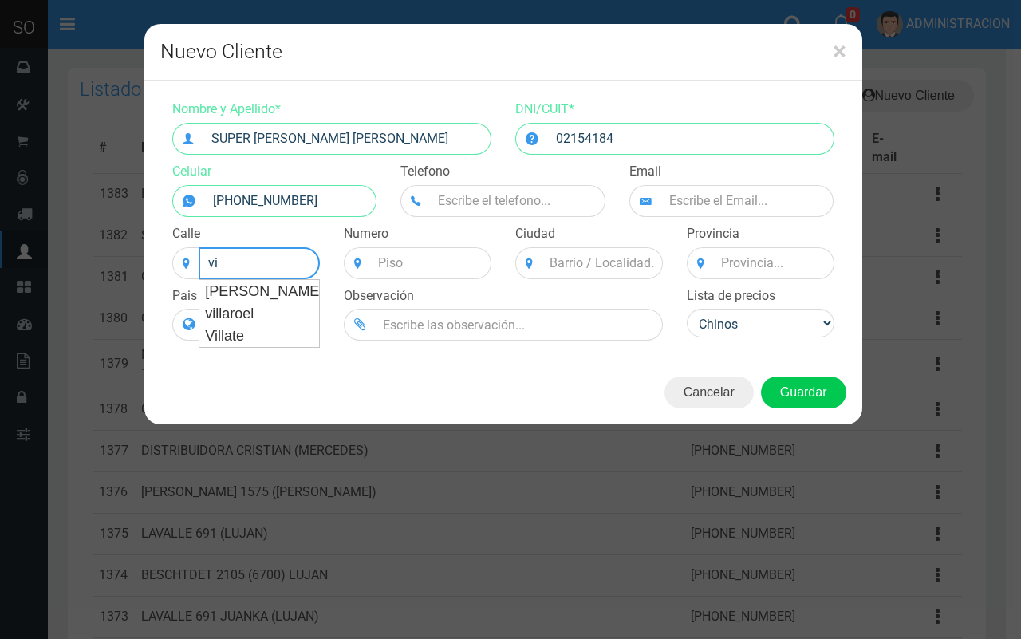
type input "v"
drag, startPoint x: 275, startPoint y: 270, endPoint x: 253, endPoint y: 264, distance: 23.0
click at [253, 264] on input "VILLLA E" at bounding box center [259, 263] width 121 height 32
type input "V"
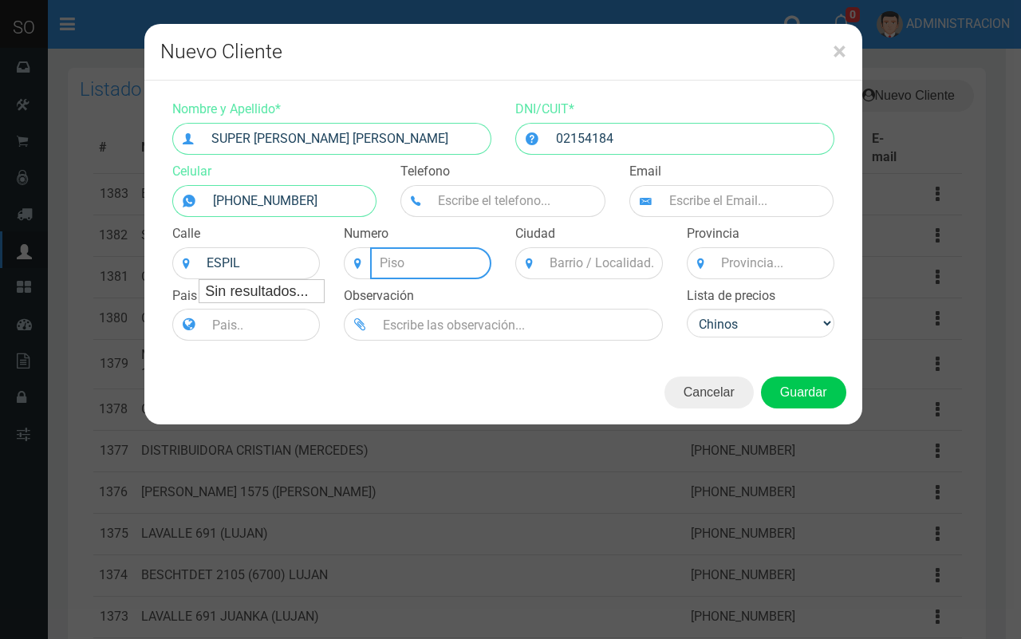
click at [476, 258] on input at bounding box center [430, 263] width 121 height 32
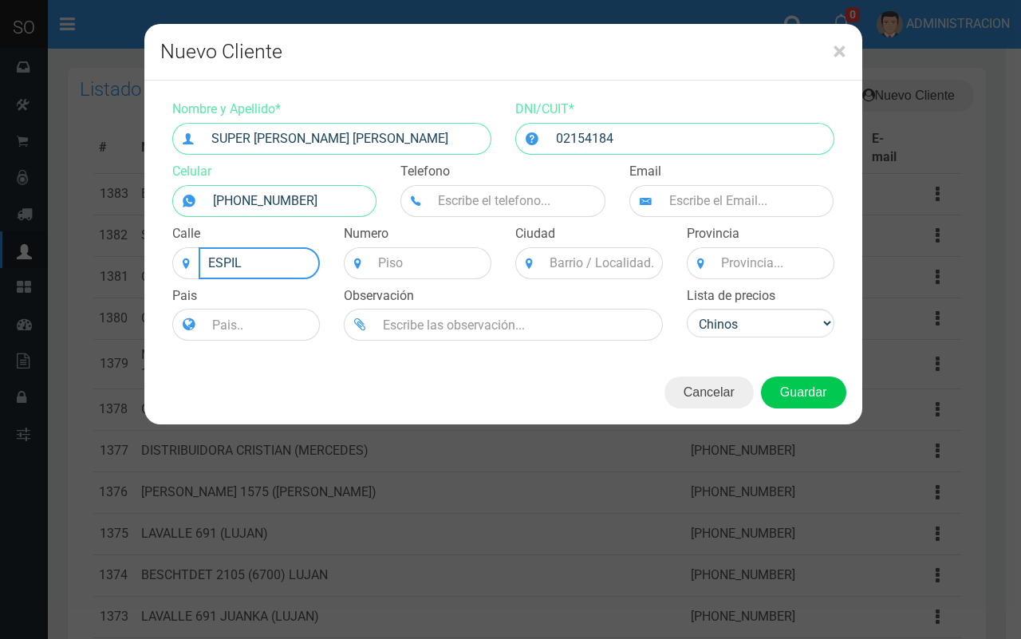
click at [207, 265] on input "ESPIL" at bounding box center [259, 263] width 121 height 32
type input "[PERSON_NAME]"
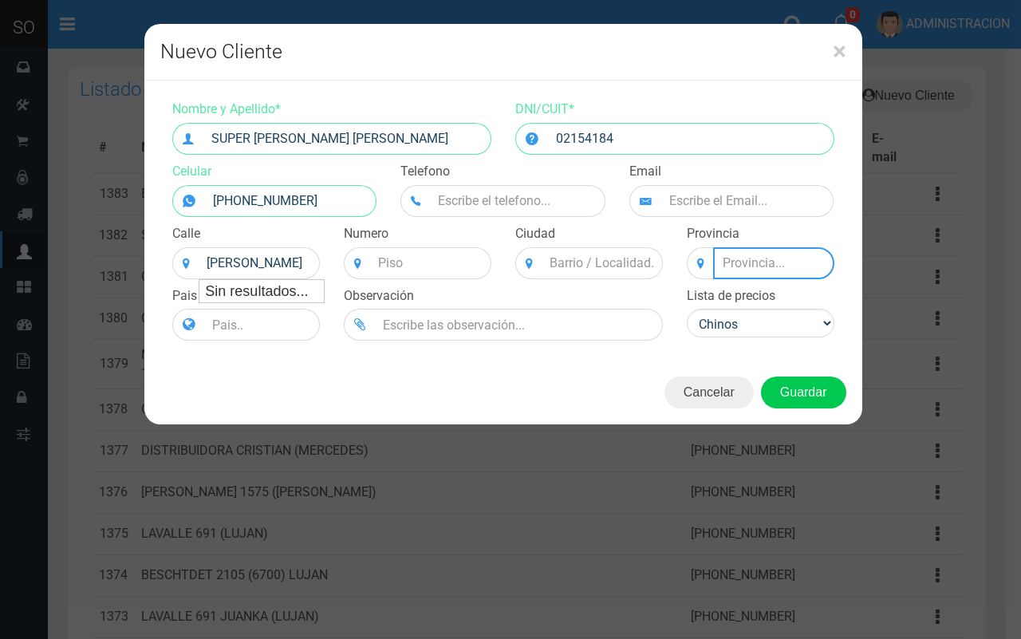
click at [768, 267] on input at bounding box center [773, 263] width 121 height 32
type input "BS AS"
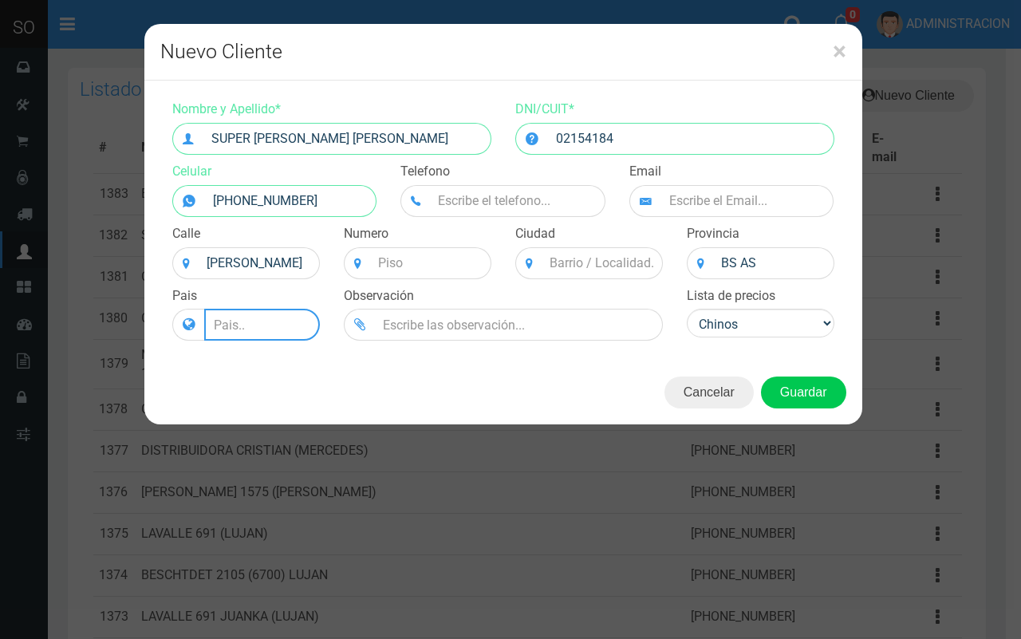
click at [279, 315] on input at bounding box center [262, 325] width 116 height 32
type input "[GEOGRAPHIC_DATA]"
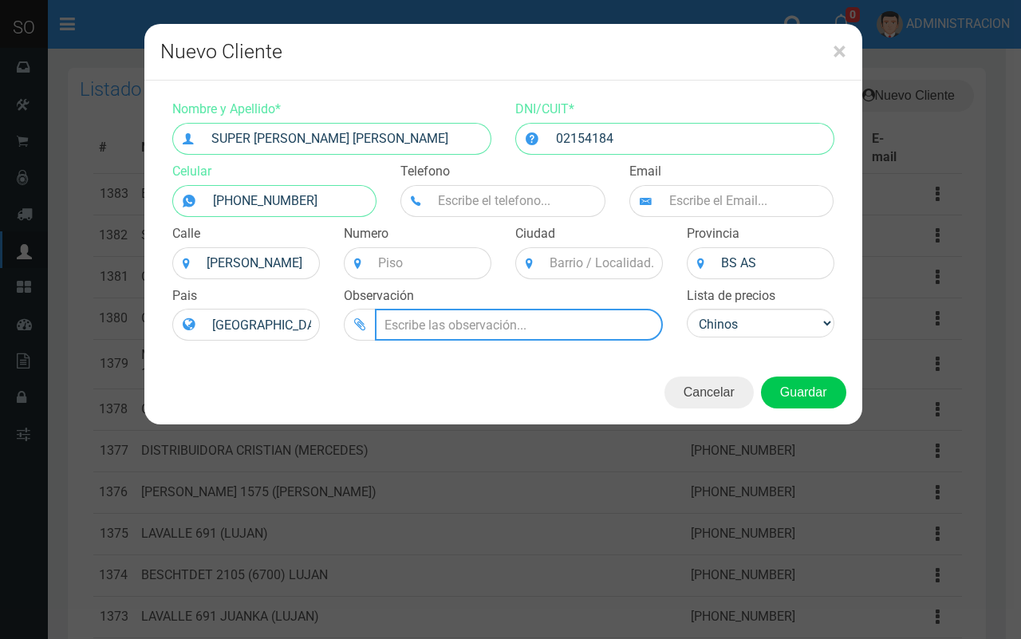
click at [523, 328] on input "text" at bounding box center [519, 325] width 288 height 32
type input "h"
type input "HORARIO 7:00 A 13:00 TARDE: 16:00 A 21:00"
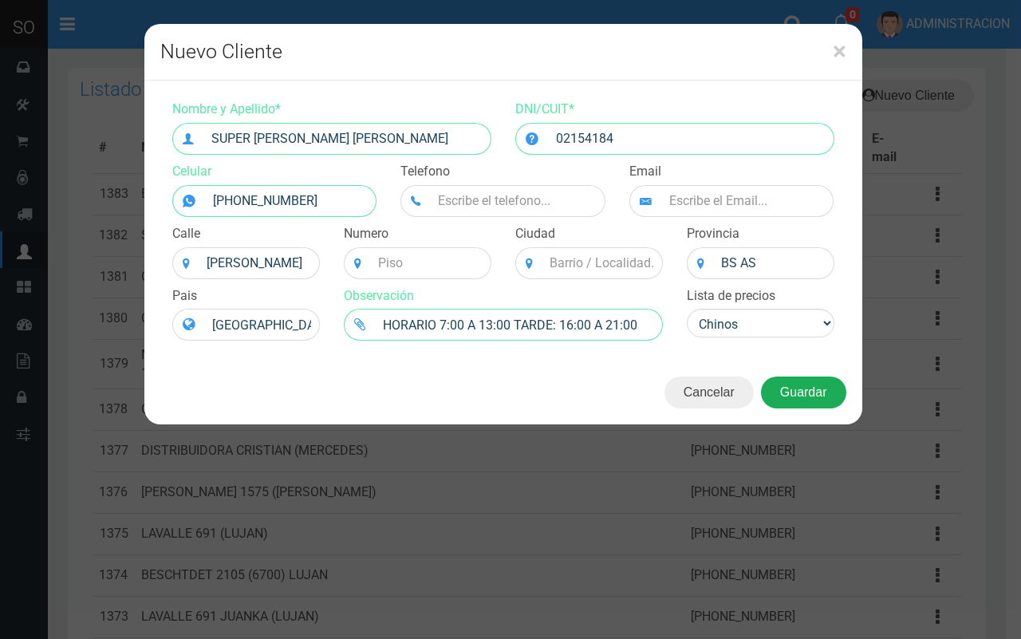
click at [819, 389] on button "Guardar" at bounding box center [803, 393] width 85 height 32
